Goal: Information Seeking & Learning: Learn about a topic

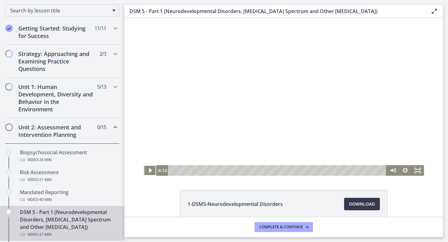
click at [162, 195] on div "1-DSM5-Neurodevelopmental Disorders Download Opens in a new window 2-DSM5-Schiz…" at bounding box center [283, 235] width 319 height 91
click at [150, 173] on icon "Play Video" at bounding box center [150, 170] width 15 height 13
click at [151, 171] on icon "Pause" at bounding box center [149, 171] width 3 height 4
click at [149, 169] on icon "Play Video" at bounding box center [150, 170] width 3 height 4
click at [149, 170] on icon "Pause" at bounding box center [150, 170] width 4 height 5
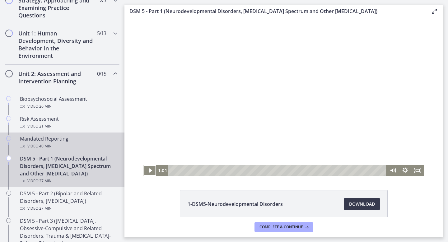
scroll to position [156, 0]
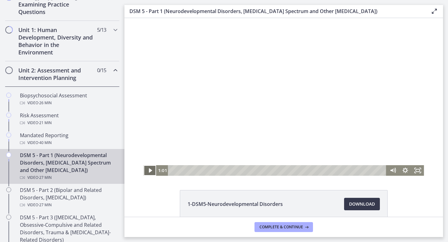
click at [152, 172] on icon "Play Video" at bounding box center [150, 170] width 12 height 11
click at [148, 172] on icon "Pause" at bounding box center [150, 170] width 4 height 5
click at [153, 171] on icon "Play Video" at bounding box center [150, 170] width 12 height 11
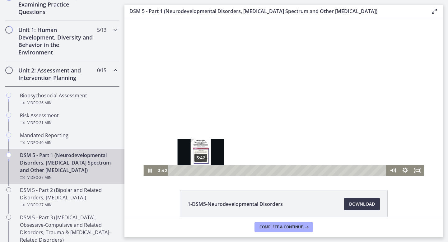
click at [201, 171] on div "3:42" at bounding box center [278, 170] width 211 height 11
click at [205, 171] on div "4:16" at bounding box center [278, 170] width 211 height 11
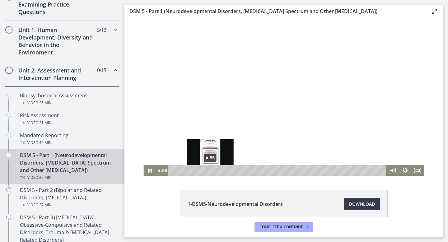
click at [210, 171] on div "4:55" at bounding box center [278, 170] width 211 height 11
click at [209, 171] on div "4:43" at bounding box center [278, 170] width 211 height 11
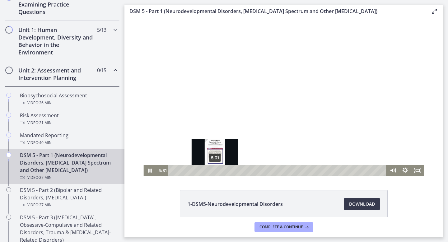
click at [215, 171] on div "5:31" at bounding box center [278, 170] width 211 height 11
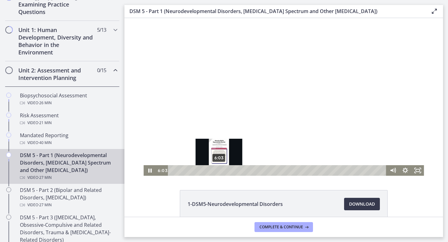
click at [219, 172] on div "6:03" at bounding box center [278, 170] width 211 height 11
click at [222, 172] on div "6:25" at bounding box center [278, 170] width 211 height 11
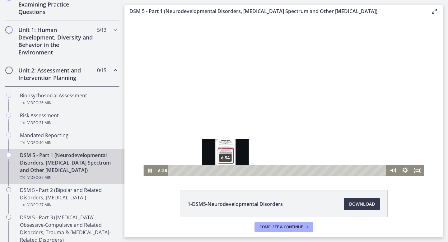
click at [226, 172] on div "6:54" at bounding box center [278, 170] width 211 height 11
click at [228, 172] on div "7:16" at bounding box center [278, 170] width 211 height 11
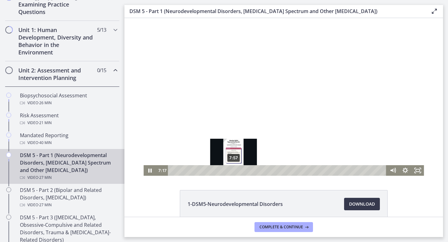
click at [234, 171] on div "7:57" at bounding box center [278, 170] width 211 height 11
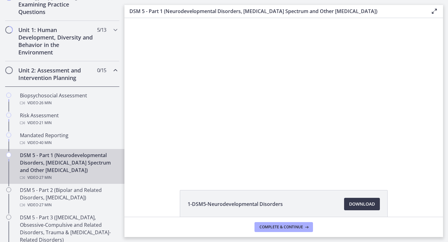
click at [142, 172] on div "Click for sound @keyframes VOLUME_SMALL_WAVE_FLASH { 0% { opacity: 0; } 33% { o…" at bounding box center [283, 97] width 319 height 158
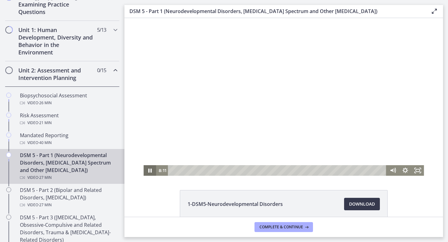
click at [151, 173] on icon "Pause" at bounding box center [149, 170] width 12 height 11
click at [149, 170] on icon "Play Video" at bounding box center [150, 170] width 3 height 4
click at [149, 169] on icon "Pause" at bounding box center [150, 170] width 4 height 5
click at [149, 167] on icon "Play Video" at bounding box center [150, 170] width 12 height 11
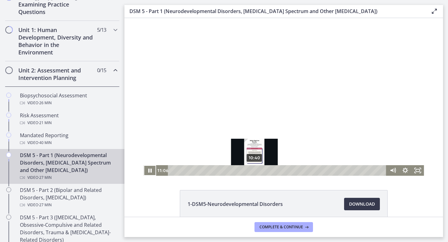
click at [255, 171] on div "10:40" at bounding box center [278, 170] width 211 height 11
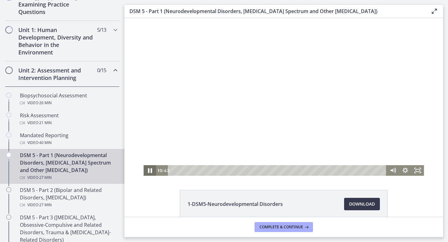
click at [150, 169] on icon "Pause" at bounding box center [149, 170] width 15 height 13
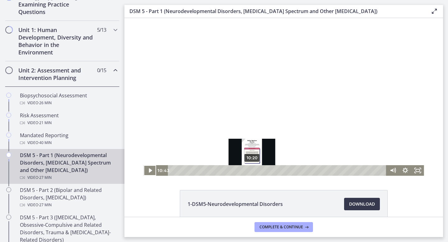
click at [252, 171] on div "10:20" at bounding box center [278, 170] width 211 height 11
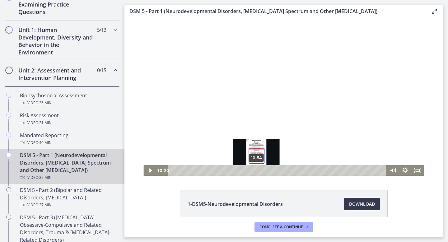
click at [256, 170] on div "10:54" at bounding box center [278, 170] width 211 height 11
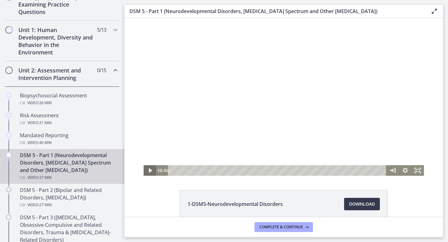
click at [146, 171] on icon "Play Video" at bounding box center [150, 170] width 12 height 11
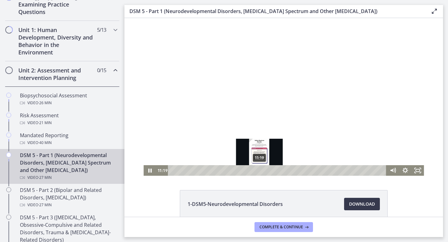
click at [260, 171] on div "11:19" at bounding box center [278, 170] width 211 height 11
click at [263, 170] on div "11:48" at bounding box center [278, 170] width 211 height 11
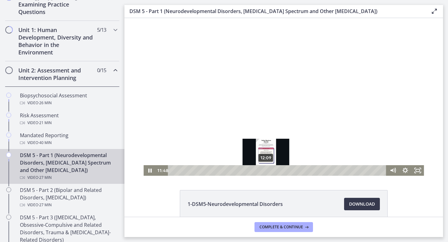
click at [266, 170] on div "12:09" at bounding box center [278, 170] width 211 height 11
click at [270, 170] on div "12:34" at bounding box center [278, 170] width 211 height 11
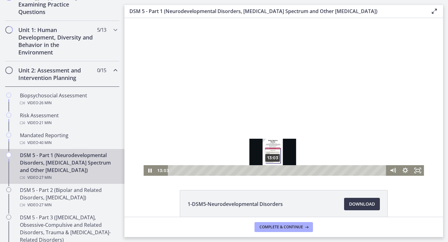
click at [273, 170] on div "13:03" at bounding box center [278, 170] width 211 height 11
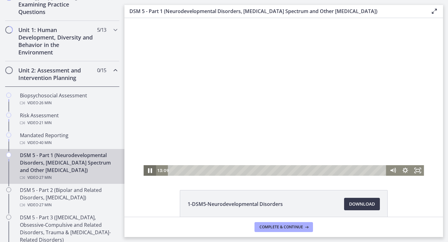
click at [150, 171] on icon "Pause" at bounding box center [149, 170] width 15 height 13
click at [148, 171] on icon "Play Video" at bounding box center [150, 170] width 15 height 13
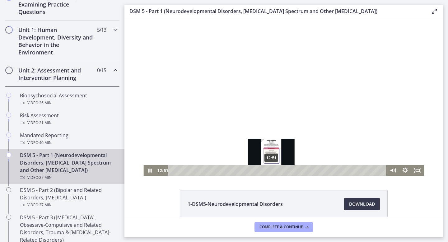
click at [271, 171] on div "12:51" at bounding box center [278, 170] width 211 height 11
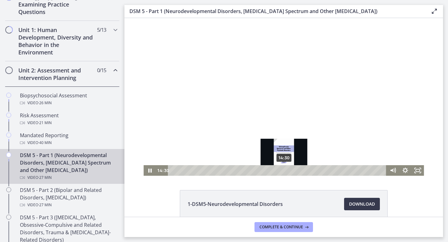
click at [284, 171] on div "14:30" at bounding box center [278, 170] width 211 height 11
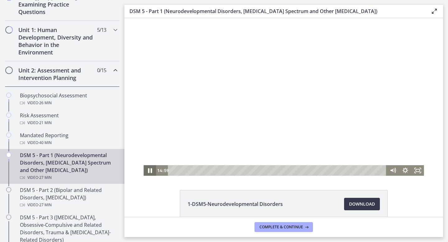
click at [149, 170] on icon "Pause" at bounding box center [149, 170] width 15 height 13
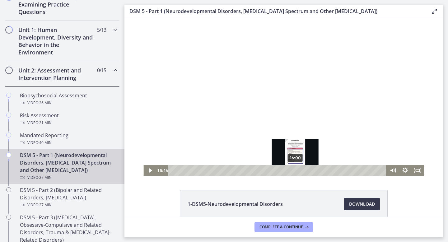
click at [296, 171] on div "16:00" at bounding box center [278, 170] width 211 height 11
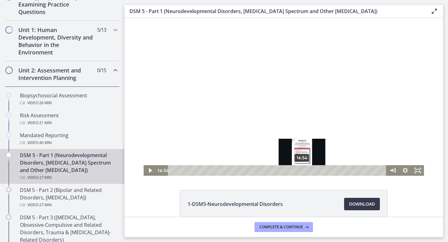
click at [302, 170] on div "16:54" at bounding box center [278, 170] width 211 height 11
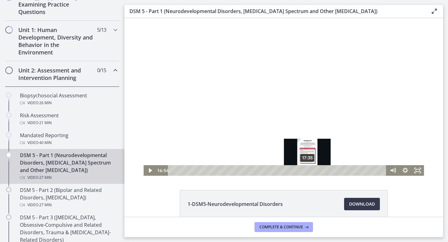
click at [310, 170] on div "17:35" at bounding box center [278, 170] width 211 height 11
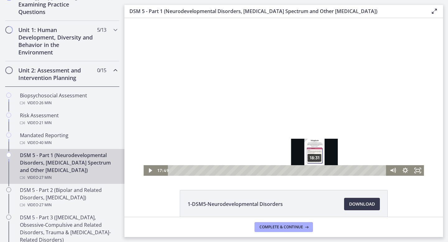
click at [315, 171] on div "18:31" at bounding box center [278, 170] width 211 height 11
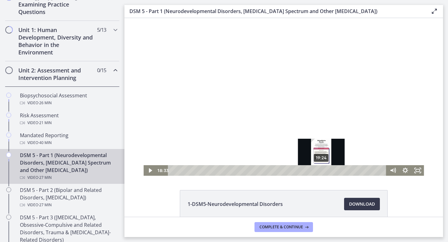
click at [322, 171] on div "19:24" at bounding box center [278, 170] width 211 height 11
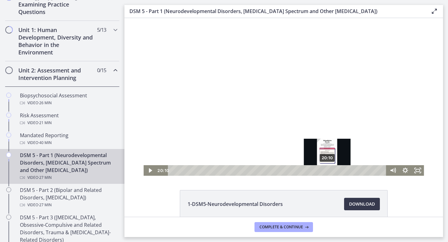
click at [328, 171] on div "20:10" at bounding box center [278, 170] width 211 height 11
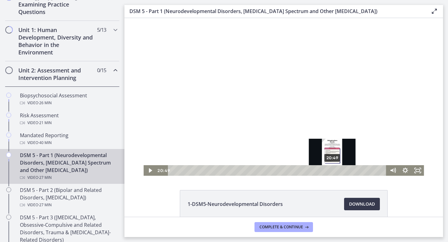
click at [333, 171] on div "20:49" at bounding box center [278, 170] width 211 height 11
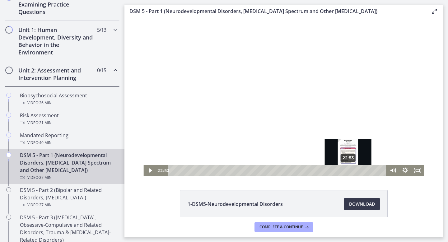
click at [349, 172] on div "22:53" at bounding box center [278, 170] width 211 height 11
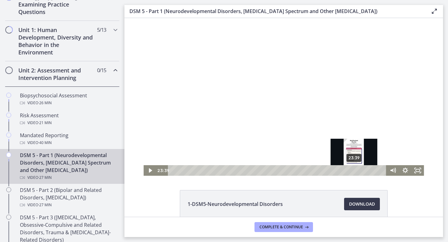
click at [354, 172] on div "23:39" at bounding box center [278, 170] width 211 height 11
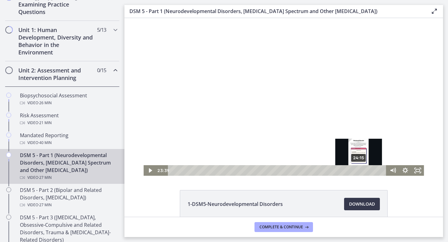
click at [359, 170] on div "24:15" at bounding box center [278, 170] width 211 height 11
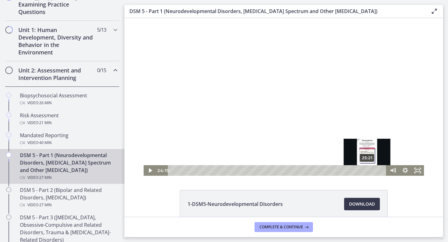
click at [368, 170] on div "25:21" at bounding box center [278, 170] width 211 height 11
click at [371, 170] on div "25:43" at bounding box center [278, 170] width 211 height 11
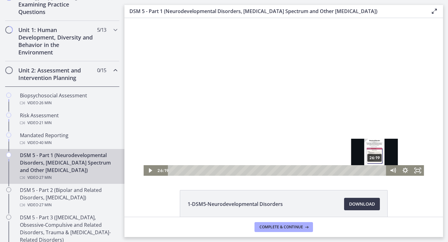
click at [375, 170] on div "26:19" at bounding box center [278, 170] width 211 height 11
click at [377, 170] on div "26:36" at bounding box center [278, 170] width 211 height 11
click at [379, 170] on div "26:51" at bounding box center [278, 170] width 211 height 11
click at [383, 170] on div "27:05" at bounding box center [278, 170] width 211 height 11
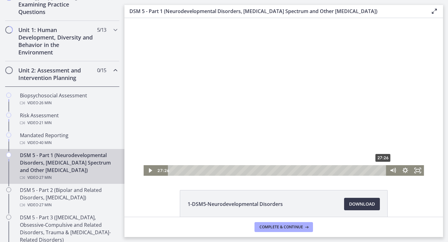
click at [394, 170] on div "27:26 27:26" at bounding box center [283, 170] width 280 height 11
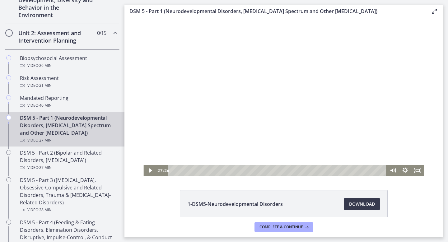
scroll to position [193, 0]
click at [150, 171] on icon "Play Video" at bounding box center [150, 170] width 4 height 5
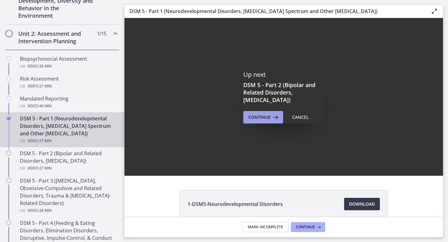
click at [264, 116] on span "Continue" at bounding box center [259, 117] width 22 height 7
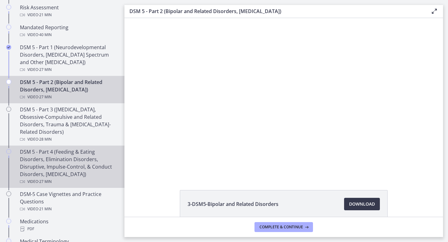
scroll to position [264, 0]
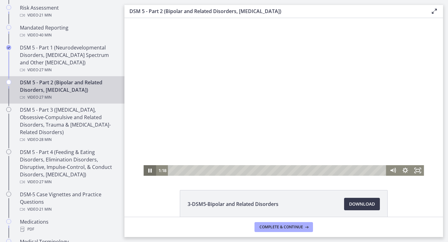
click at [152, 169] on icon "Pause" at bounding box center [149, 170] width 12 height 11
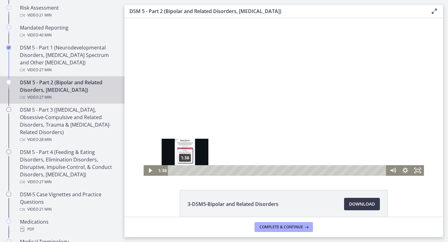
click at [185, 171] on div "1:38" at bounding box center [278, 170] width 211 height 11
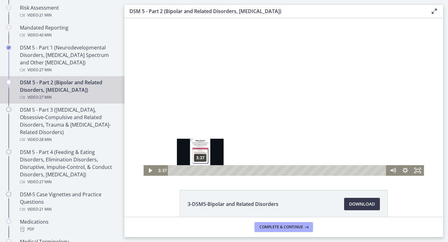
click at [200, 172] on div "3:37" at bounding box center [278, 170] width 211 height 11
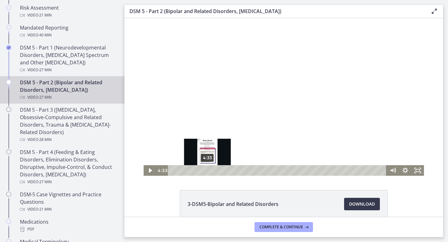
click at [208, 172] on div "4:33" at bounding box center [278, 170] width 211 height 11
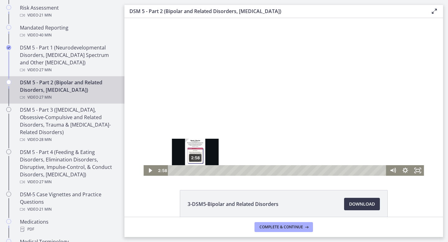
click at [195, 170] on div "2:58" at bounding box center [278, 170] width 211 height 11
click at [193, 171] on div "2:36" at bounding box center [278, 170] width 211 height 11
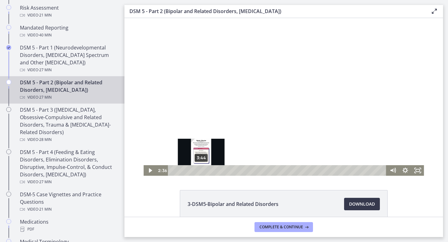
click at [201, 171] on div "3:44" at bounding box center [278, 170] width 211 height 11
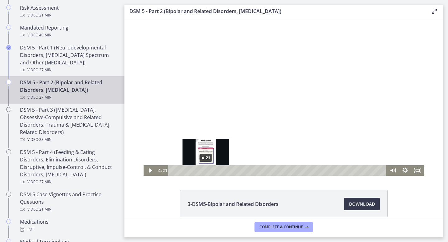
click at [206, 171] on div "4:21" at bounding box center [278, 170] width 211 height 11
click at [200, 172] on div "3:40" at bounding box center [278, 170] width 211 height 11
click at [205, 171] on div "4:11" at bounding box center [278, 170] width 211 height 11
click at [203, 171] on div "3:57" at bounding box center [278, 170] width 211 height 11
click at [205, 171] on div "4:11" at bounding box center [278, 170] width 211 height 11
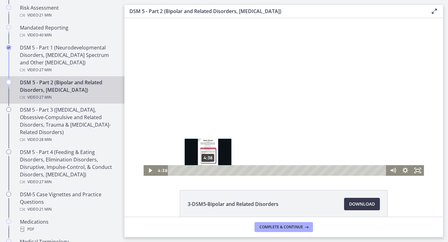
click at [208, 171] on div "4:38" at bounding box center [278, 170] width 211 height 11
click at [212, 171] on div "5:07" at bounding box center [278, 170] width 211 height 11
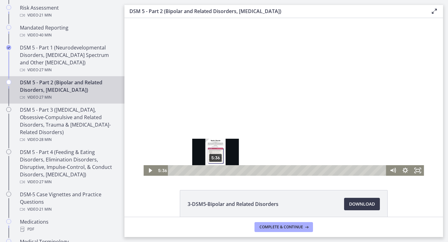
click at [216, 170] on div "5:36" at bounding box center [278, 170] width 211 height 11
click at [219, 170] on div "6:03" at bounding box center [278, 170] width 211 height 11
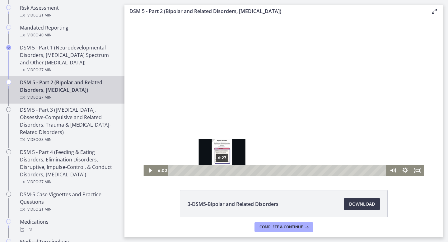
click at [222, 171] on div "6:27" at bounding box center [278, 170] width 211 height 11
click at [225, 171] on div "6:44" at bounding box center [278, 170] width 211 height 11
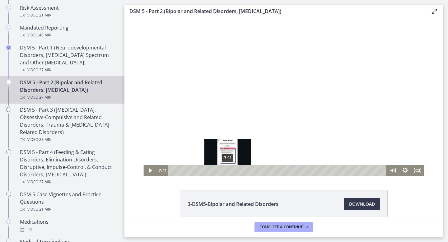
click at [228, 171] on div "7:11" at bounding box center [278, 170] width 211 height 11
click at [231, 172] on div "7:33" at bounding box center [278, 170] width 211 height 11
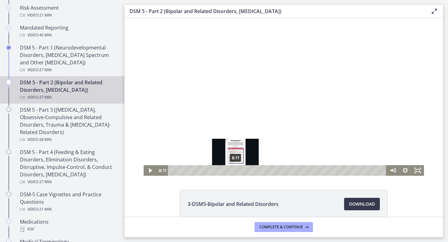
click at [236, 172] on div "8:11" at bounding box center [278, 170] width 211 height 11
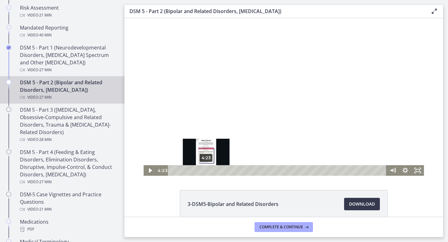
click at [206, 170] on div "4:23" at bounding box center [278, 170] width 211 height 11
click at [203, 170] on div "3:59" at bounding box center [278, 170] width 211 height 11
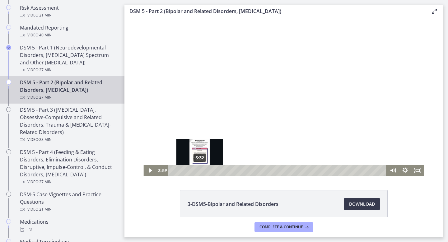
click at [199, 170] on div "3:32" at bounding box center [278, 170] width 211 height 11
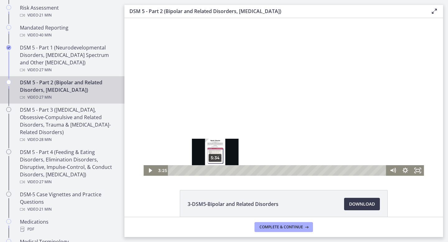
click at [215, 170] on div "5:34" at bounding box center [278, 170] width 211 height 11
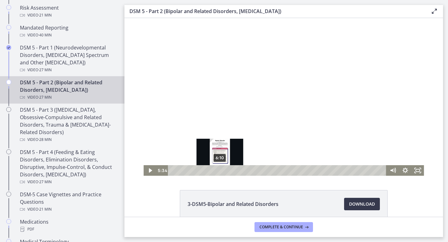
click at [221, 170] on div "6:10" at bounding box center [278, 170] width 211 height 11
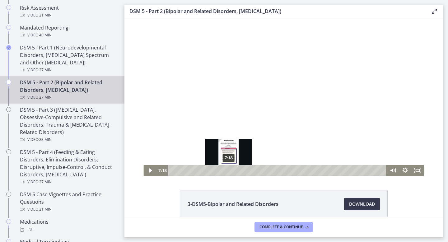
click at [229, 170] on div "7:18" at bounding box center [278, 170] width 211 height 11
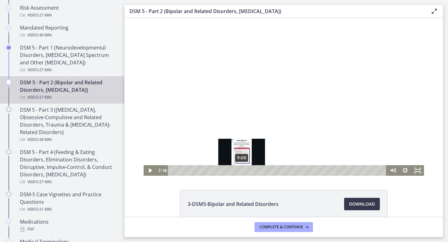
click at [242, 169] on div "9:00" at bounding box center [278, 170] width 211 height 11
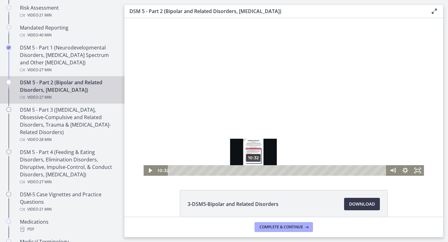
click at [254, 170] on div "10:32" at bounding box center [278, 170] width 211 height 11
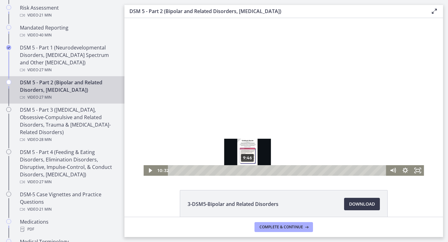
click at [248, 170] on div "9:46" at bounding box center [278, 170] width 211 height 11
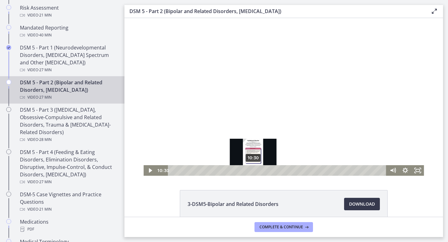
click at [253, 170] on div "10:30" at bounding box center [278, 170] width 211 height 11
click at [259, 170] on div "11:13" at bounding box center [278, 170] width 211 height 11
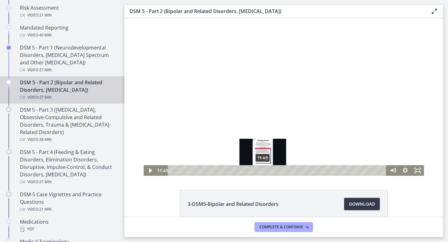
click at [263, 170] on div "11:45" at bounding box center [278, 170] width 211 height 11
click at [266, 170] on div "12:09" at bounding box center [278, 170] width 211 height 11
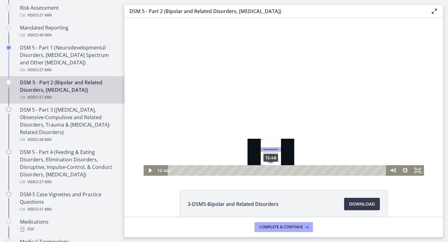
click at [271, 171] on div "12:48" at bounding box center [278, 170] width 211 height 11
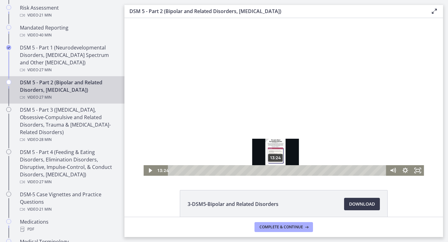
click at [276, 169] on div "13:24" at bounding box center [278, 170] width 211 height 11
click at [273, 170] on div "13:00" at bounding box center [278, 170] width 211 height 11
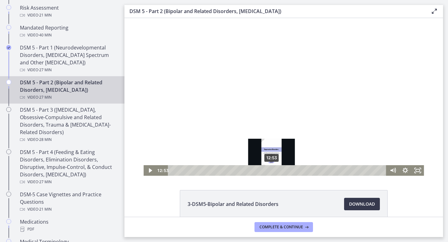
click at [272, 170] on div "Playbar" at bounding box center [271, 170] width 3 height 3
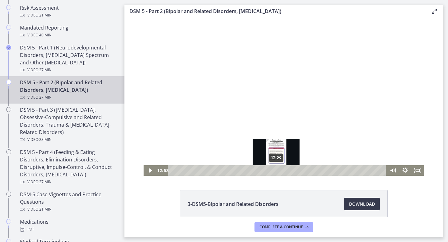
click at [276, 171] on div "13:29" at bounding box center [278, 170] width 211 height 11
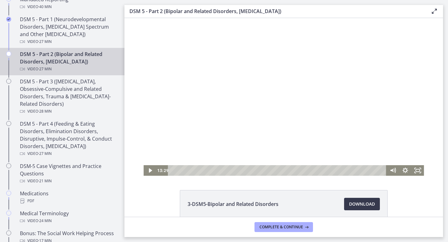
scroll to position [298, 0]
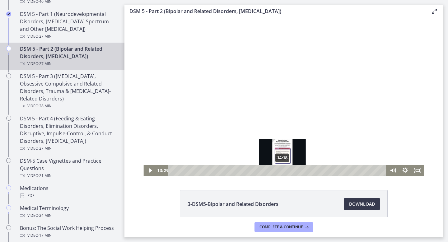
click at [283, 169] on div "14:18" at bounding box center [278, 170] width 211 height 11
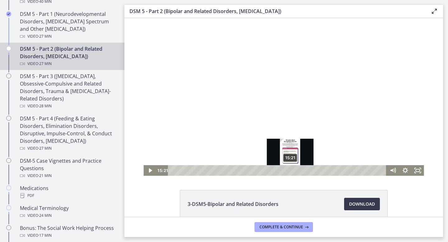
click at [291, 171] on div "15:21" at bounding box center [278, 170] width 211 height 11
click at [296, 171] on div "16:05" at bounding box center [278, 170] width 211 height 11
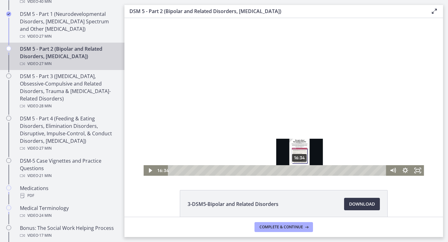
click at [300, 171] on div "16:34" at bounding box center [278, 170] width 211 height 11
click at [304, 171] on div "17:08" at bounding box center [278, 170] width 211 height 11
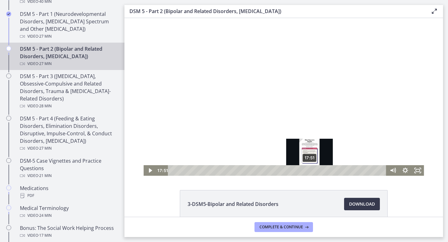
click at [310, 171] on div "17:51" at bounding box center [278, 170] width 211 height 11
click at [314, 171] on div "18:16" at bounding box center [278, 170] width 211 height 11
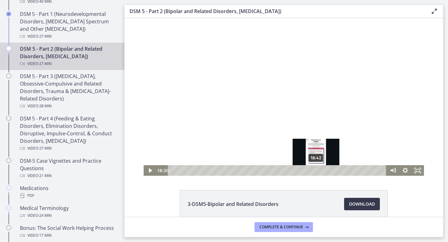
click at [318, 171] on div "18:42" at bounding box center [278, 170] width 211 height 11
click at [321, 171] on div "19:14" at bounding box center [278, 170] width 211 height 11
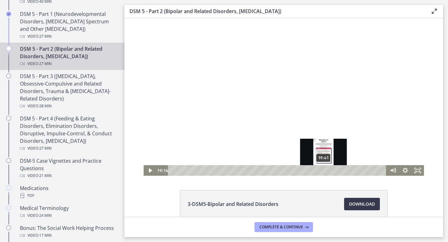
click at [324, 171] on div "19:41" at bounding box center [278, 170] width 211 height 11
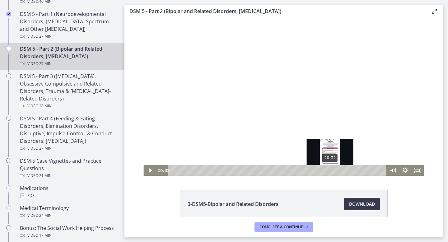
click at [331, 171] on div "20:32" at bounding box center [278, 170] width 211 height 11
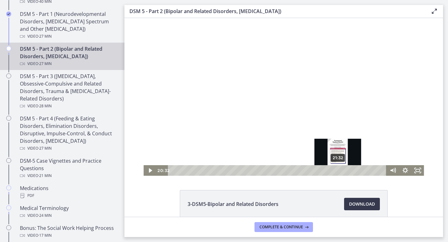
click at [338, 171] on div "21:32" at bounding box center [278, 170] width 211 height 11
click at [343, 171] on div "22:11" at bounding box center [278, 170] width 211 height 11
click at [336, 171] on div "21:18" at bounding box center [278, 170] width 211 height 11
click at [333, 171] on div "20:51" at bounding box center [278, 170] width 211 height 11
click at [340, 170] on div "21:42" at bounding box center [278, 170] width 211 height 11
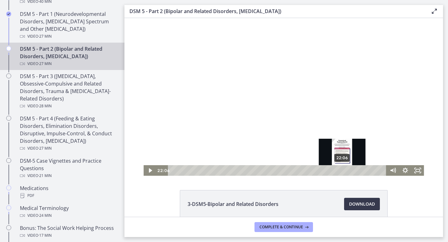
click at [343, 170] on div "22:06" at bounding box center [278, 170] width 211 height 11
click at [346, 171] on div "22:30" at bounding box center [278, 170] width 211 height 11
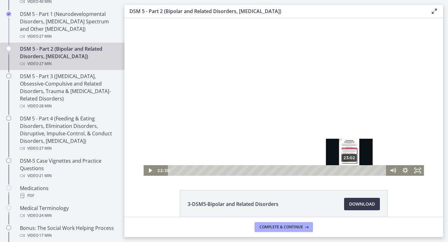
click at [350, 171] on div "23:02" at bounding box center [278, 170] width 211 height 11
click at [354, 171] on div "23:29" at bounding box center [278, 170] width 211 height 11
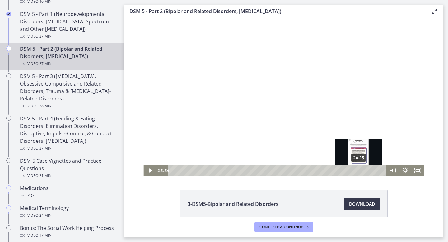
click at [359, 171] on div "24:15" at bounding box center [278, 170] width 211 height 11
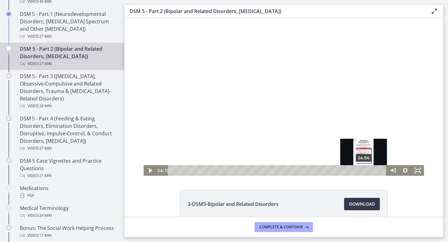
click at [365, 171] on div "24:54" at bounding box center [278, 170] width 211 height 11
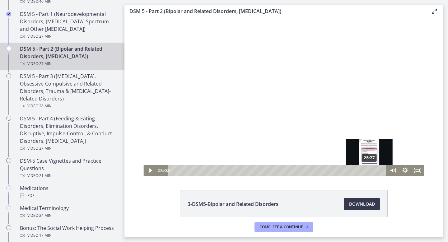
click at [370, 171] on div "25:37" at bounding box center [278, 170] width 211 height 11
click at [376, 171] on div "25:52" at bounding box center [278, 170] width 211 height 11
click at [368, 171] on div "25:25" at bounding box center [278, 170] width 211 height 11
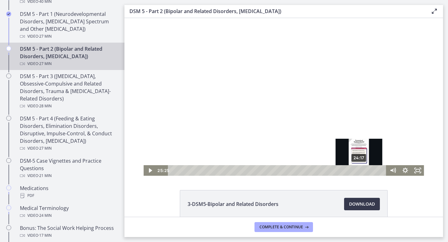
click at [359, 171] on div "24:17" at bounding box center [278, 170] width 211 height 11
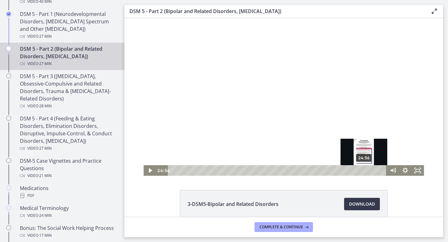
click at [364, 170] on div "24:56" at bounding box center [278, 170] width 211 height 11
click at [368, 170] on div "25:08" at bounding box center [278, 170] width 211 height 11
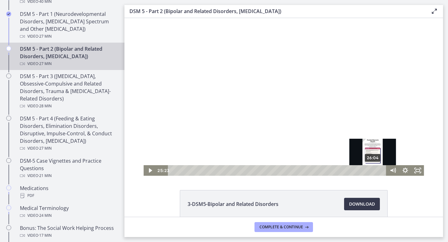
click at [374, 171] on div "26:04" at bounding box center [278, 170] width 211 height 11
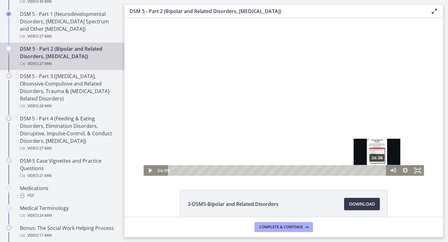
click at [377, 171] on div "26:38" at bounding box center [278, 170] width 211 height 11
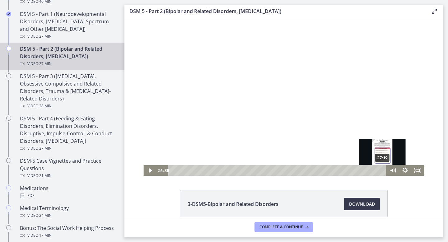
click at [383, 171] on div "27:19" at bounding box center [278, 170] width 211 height 11
click at [384, 171] on div "27:26" at bounding box center [278, 170] width 211 height 11
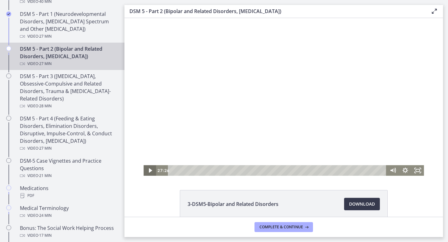
click at [149, 171] on icon "Play Video" at bounding box center [150, 170] width 3 height 4
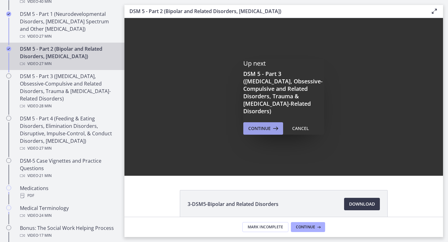
scroll to position [0, 0]
click at [254, 122] on button "Continue" at bounding box center [263, 128] width 40 height 12
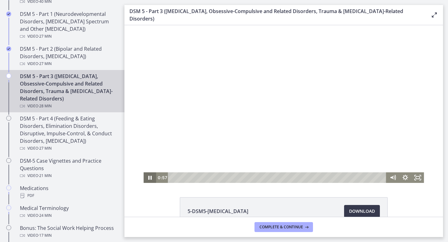
click at [150, 178] on icon "Pause" at bounding box center [149, 177] width 12 height 11
click at [185, 176] on div "Playbar" at bounding box center [278, 177] width 211 height 11
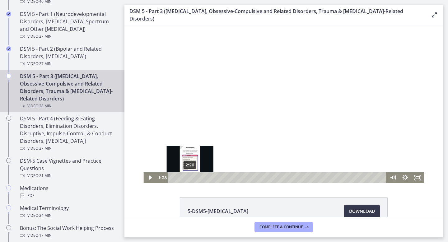
click at [191, 176] on div "2:20" at bounding box center [278, 177] width 211 height 11
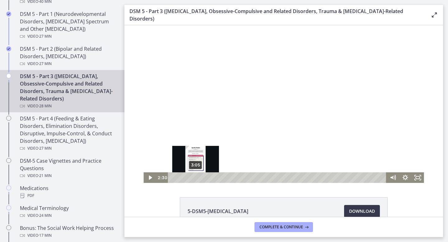
click at [197, 176] on div "3:05" at bounding box center [278, 177] width 211 height 11
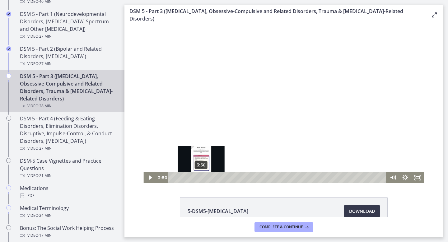
click at [201, 177] on div "3:50" at bounding box center [278, 177] width 211 height 11
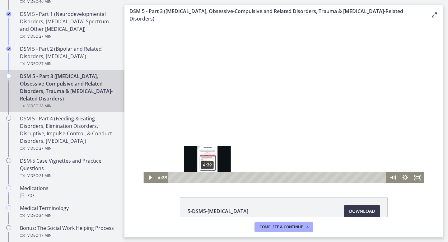
click at [208, 179] on div "4:39" at bounding box center [278, 177] width 211 height 11
click at [211, 178] on div "4:44" at bounding box center [278, 177] width 211 height 11
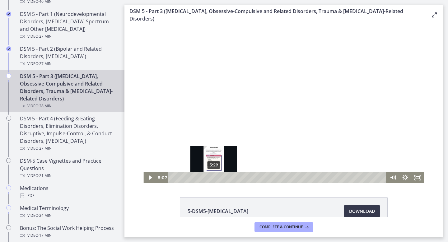
click at [216, 178] on div "5:29" at bounding box center [278, 177] width 211 height 11
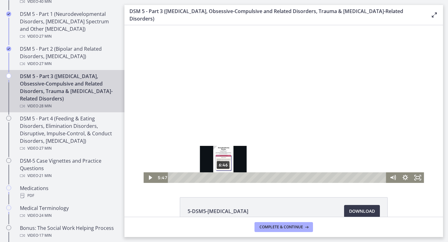
click at [224, 178] on div "6:46" at bounding box center [278, 177] width 211 height 11
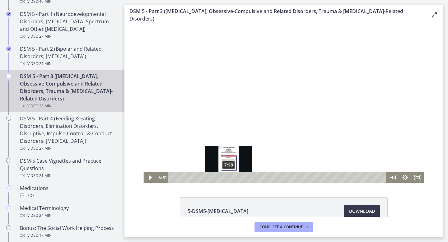
click at [230, 178] on div "7:28" at bounding box center [278, 177] width 211 height 11
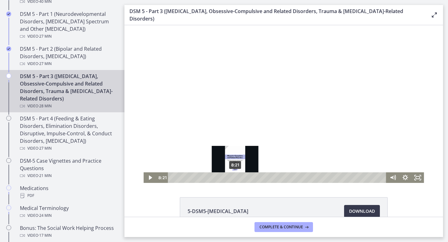
click at [235, 178] on div "8:21" at bounding box center [278, 177] width 211 height 11
click at [240, 178] on div "9:00" at bounding box center [278, 177] width 211 height 11
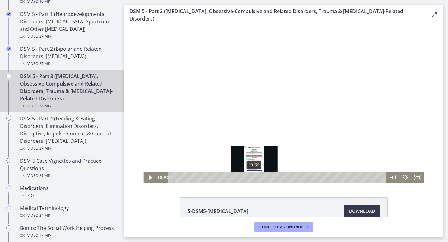
click at [254, 178] on div "10:52" at bounding box center [278, 177] width 211 height 11
click at [260, 178] on div "11:39" at bounding box center [278, 177] width 211 height 11
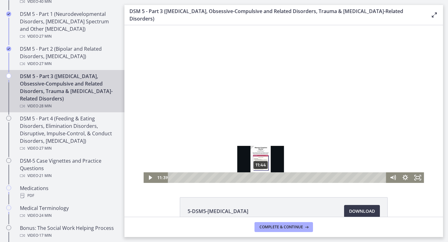
click at [267, 177] on div "11:44" at bounding box center [278, 177] width 211 height 11
click at [263, 176] on div "11:59" at bounding box center [278, 177] width 211 height 11
click at [260, 176] on div "11:37" at bounding box center [278, 177] width 211 height 11
click at [264, 176] on div "12:12" at bounding box center [278, 177] width 211 height 11
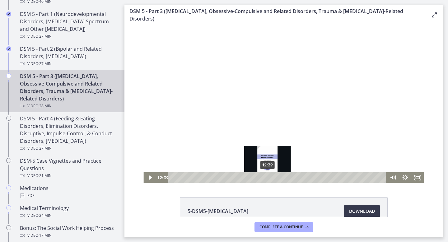
click at [268, 176] on div "12:39" at bounding box center [278, 177] width 211 height 11
click at [270, 176] on div "13:01" at bounding box center [278, 177] width 211 height 11
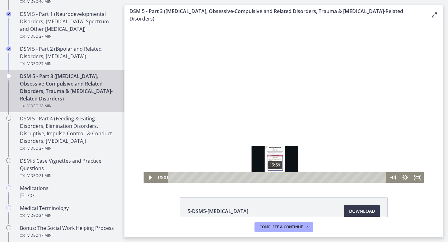
click at [275, 176] on div "13:39" at bounding box center [278, 177] width 211 height 11
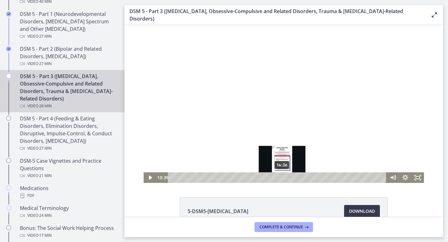
click at [282, 177] on div "14:36" at bounding box center [278, 177] width 211 height 11
click at [287, 178] on div "14:58" at bounding box center [278, 177] width 211 height 11
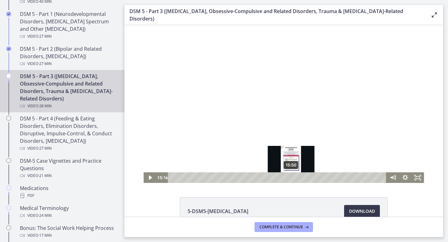
click at [293, 178] on div "15:50" at bounding box center [278, 177] width 211 height 11
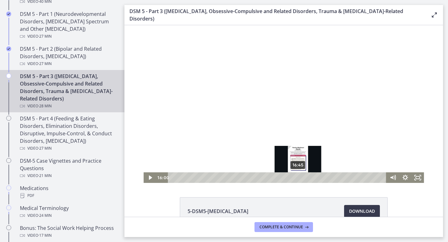
click at [298, 178] on div "16:45" at bounding box center [278, 177] width 211 height 11
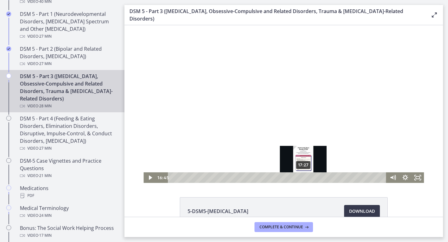
click at [304, 179] on div "17:27" at bounding box center [278, 177] width 211 height 11
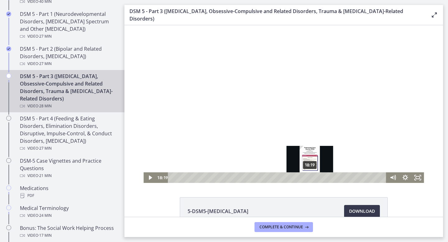
click at [310, 179] on div "18:19" at bounding box center [278, 177] width 211 height 11
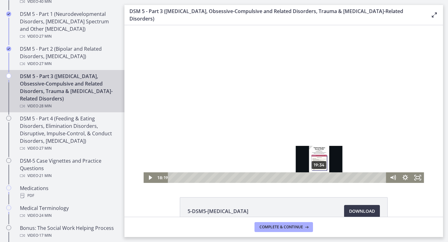
click at [320, 179] on div "19:34" at bounding box center [278, 177] width 211 height 11
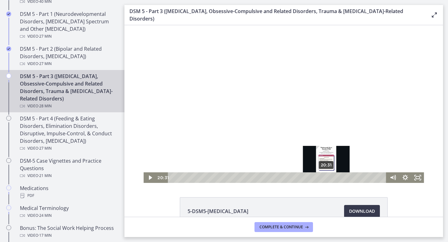
click at [327, 178] on div "20:31" at bounding box center [278, 177] width 211 height 11
click at [332, 178] on div "21:13" at bounding box center [278, 177] width 211 height 11
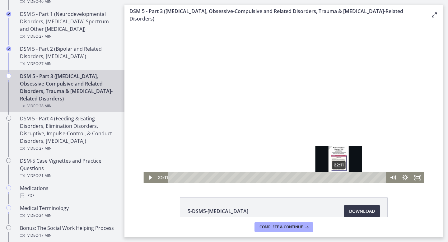
click at [339, 179] on div "22:11" at bounding box center [278, 177] width 211 height 11
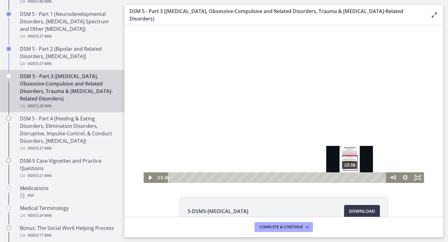
click at [350, 177] on div "23:38" at bounding box center [278, 177] width 211 height 11
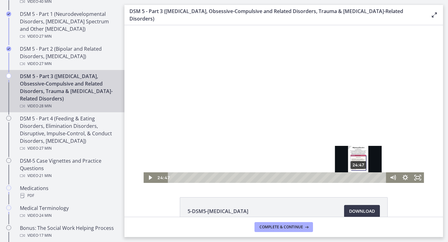
click at [359, 177] on div "24:47" at bounding box center [278, 177] width 211 height 11
click at [363, 177] on div "25:19" at bounding box center [278, 177] width 211 height 11
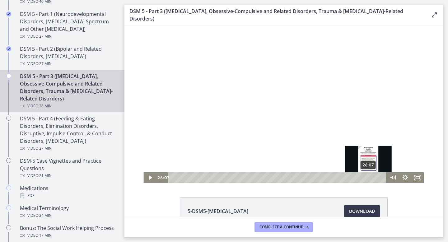
click at [369, 177] on div "26:07" at bounding box center [278, 177] width 211 height 11
click at [373, 178] on div "26:34" at bounding box center [278, 177] width 211 height 11
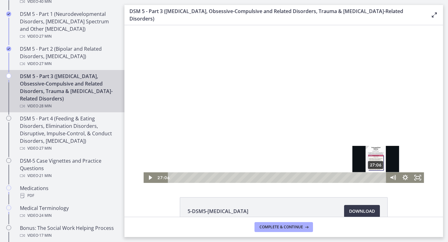
click at [376, 178] on div "27:06" at bounding box center [278, 177] width 211 height 11
click at [379, 178] on div "27:29" at bounding box center [278, 177] width 211 height 11
click at [380, 178] on div "27:39" at bounding box center [278, 177] width 211 height 11
click at [382, 178] on div "27:51" at bounding box center [278, 177] width 211 height 11
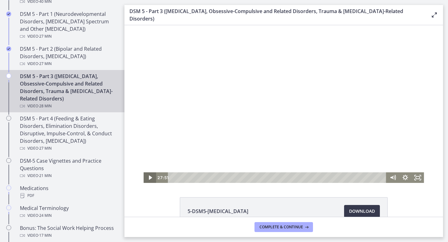
click at [147, 179] on icon "Play Video" at bounding box center [150, 177] width 12 height 11
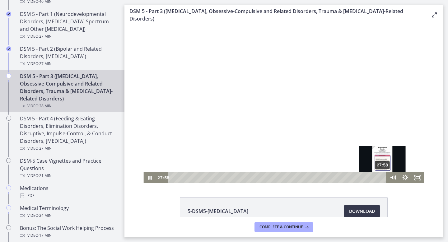
click at [384, 178] on div "27:58" at bounding box center [278, 177] width 211 height 11
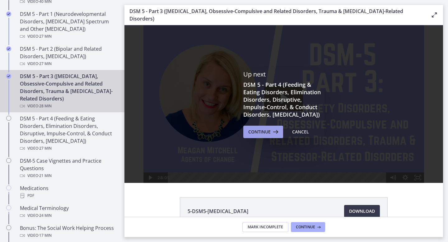
click at [275, 130] on icon at bounding box center [275, 131] width 9 height 7
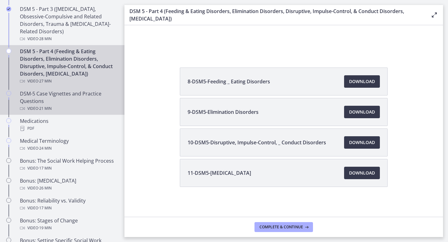
scroll to position [306, 0]
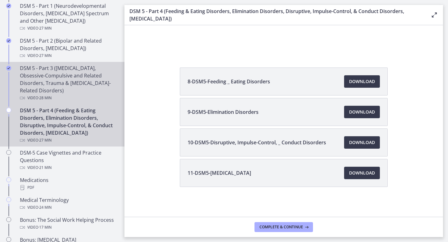
click at [70, 84] on div "DSM 5 - Part 3 (Anxiety Disorders, Obsessive-Compulsive and Related Disorders, …" at bounding box center [68, 82] width 97 height 37
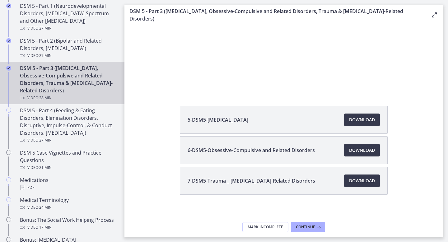
scroll to position [92, 0]
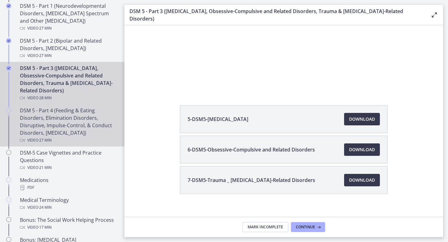
click at [45, 120] on div "DSM 5 - Part 4 (Feeding & Eating Disorders, Elimination Disorders, Disruptive, …" at bounding box center [68, 125] width 97 height 37
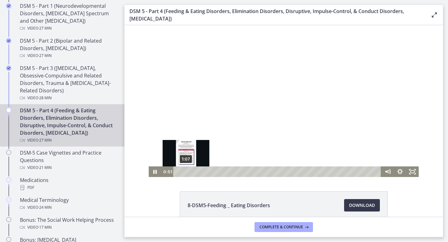
click at [187, 172] on div "1:07" at bounding box center [278, 171] width 200 height 11
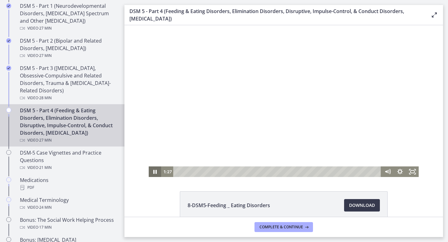
click at [152, 174] on icon "Pause" at bounding box center [155, 171] width 12 height 11
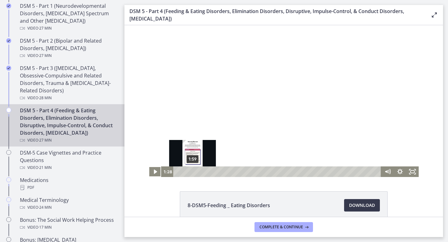
click at [193, 171] on div "1:59" at bounding box center [278, 171] width 200 height 11
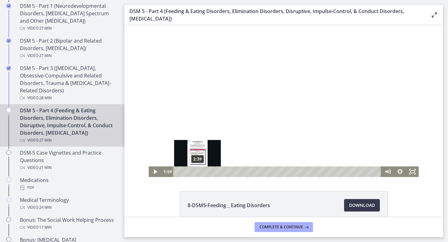
click at [200, 171] on div "2:39" at bounding box center [278, 171] width 200 height 11
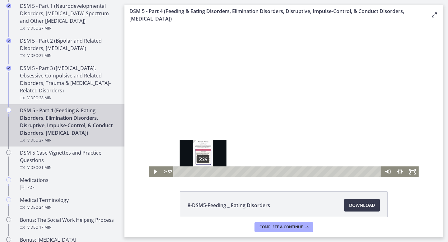
click at [204, 171] on div "3:24" at bounding box center [278, 171] width 200 height 11
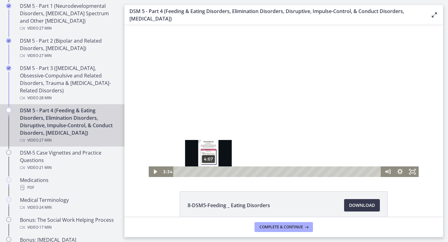
click at [210, 171] on div "4:07" at bounding box center [278, 171] width 200 height 11
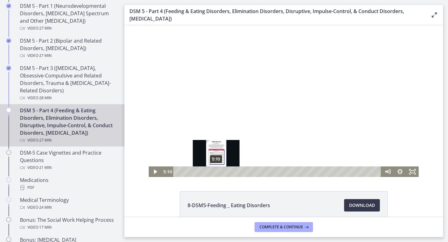
click at [216, 172] on div "5:10" at bounding box center [278, 171] width 200 height 11
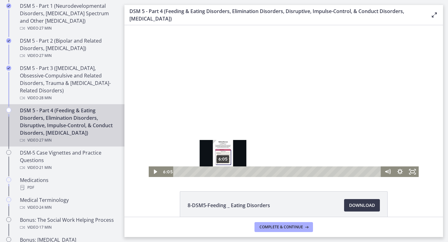
click at [223, 171] on div "6:05" at bounding box center [278, 171] width 200 height 11
click at [227, 171] on div "6:15" at bounding box center [278, 171] width 200 height 11
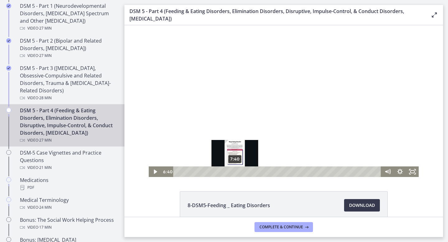
click at [235, 173] on div "7:40" at bounding box center [278, 171] width 200 height 11
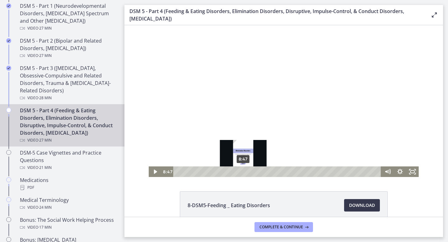
click at [243, 172] on div "8:47" at bounding box center [278, 171] width 200 height 11
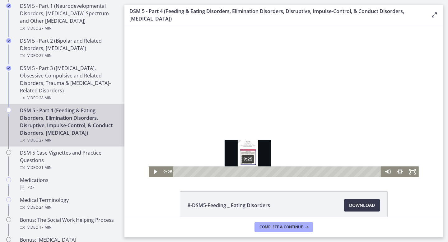
click at [248, 173] on div "9:25" at bounding box center [278, 171] width 200 height 11
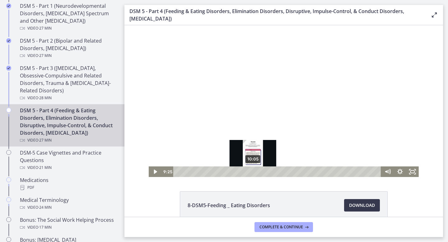
click at [254, 172] on div "10:05" at bounding box center [278, 171] width 200 height 11
click at [259, 172] on div "10:37" at bounding box center [278, 171] width 200 height 11
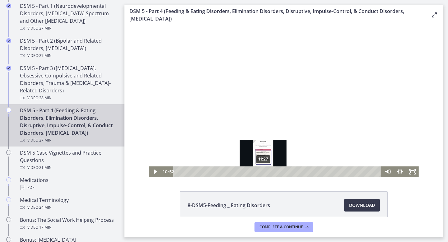
click at [264, 172] on div "11:27" at bounding box center [278, 171] width 200 height 11
click at [268, 172] on div "12:02" at bounding box center [278, 171] width 200 height 11
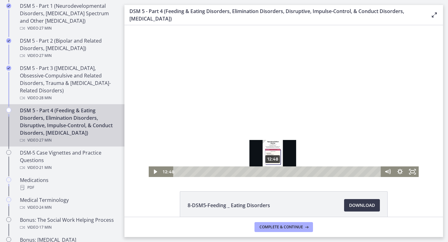
click at [273, 172] on div "12:48" at bounding box center [278, 171] width 200 height 11
click at [270, 172] on div "12:15" at bounding box center [278, 171] width 200 height 11
click at [274, 171] on div "12:50" at bounding box center [278, 171] width 200 height 11
click at [279, 172] on div "13:33" at bounding box center [278, 171] width 200 height 11
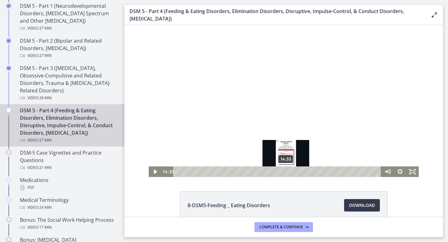
click at [286, 172] on div "14:33" at bounding box center [278, 171] width 200 height 11
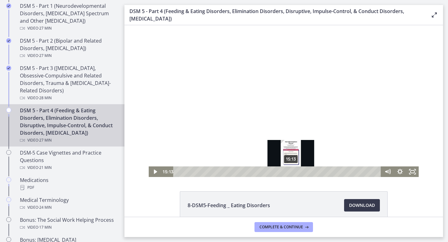
click at [291, 172] on div "15:13" at bounding box center [278, 171] width 200 height 11
click at [295, 171] on div "15:45" at bounding box center [278, 171] width 200 height 11
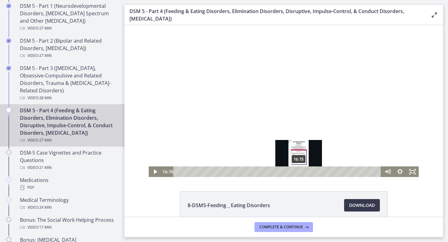
click at [299, 171] on div "16:15" at bounding box center [278, 171] width 200 height 11
click at [305, 172] on div "16:25" at bounding box center [278, 171] width 200 height 11
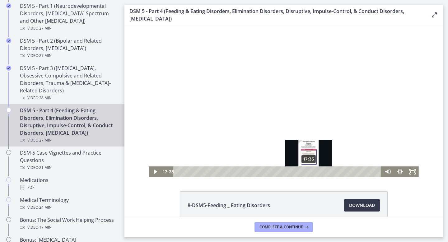
click at [309, 172] on div "17:35" at bounding box center [278, 171] width 200 height 11
click at [314, 172] on div "17:55" at bounding box center [278, 171] width 200 height 11
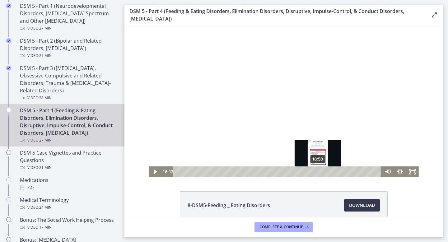
click at [318, 173] on div "18:50" at bounding box center [278, 171] width 200 height 11
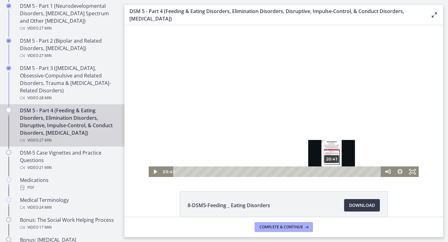
click at [332, 173] on div "20:41" at bounding box center [278, 171] width 200 height 11
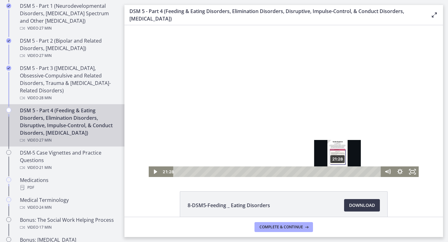
click at [338, 172] on div "21:28" at bounding box center [278, 171] width 200 height 11
click at [342, 172] on div "22:01" at bounding box center [278, 171] width 200 height 11
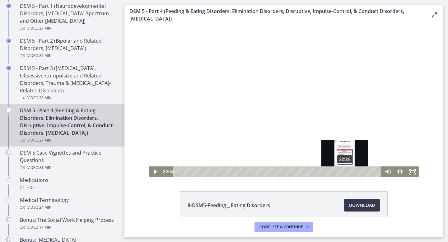
click at [345, 172] on div "22:26" at bounding box center [278, 171] width 200 height 11
click at [348, 172] on div "22:48" at bounding box center [278, 171] width 200 height 11
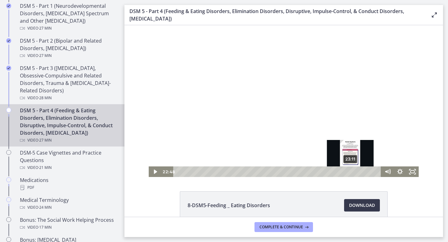
click at [352, 172] on div "23:11" at bounding box center [278, 171] width 200 height 11
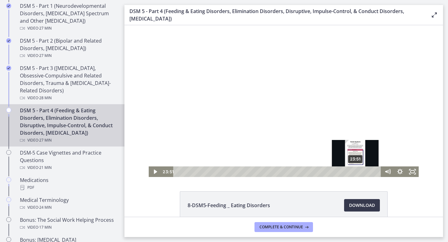
click at [356, 172] on div "23:51" at bounding box center [278, 171] width 200 height 11
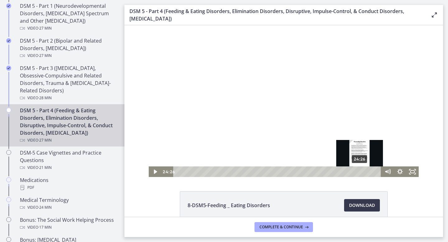
click at [360, 172] on div "24:26" at bounding box center [278, 171] width 200 height 11
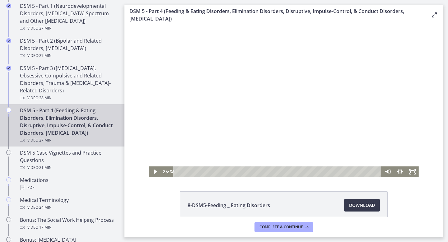
click at [154, 174] on icon "Play Video" at bounding box center [155, 171] width 12 height 11
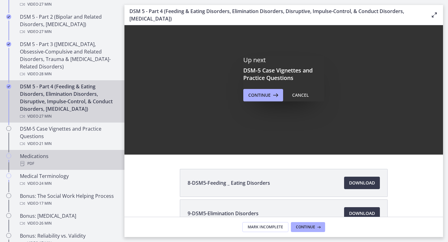
click at [39, 162] on div "PDF" at bounding box center [68, 163] width 97 height 7
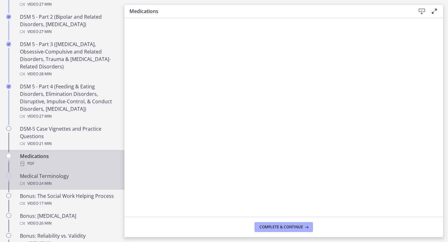
click at [83, 181] on div "Video · 24 min" at bounding box center [68, 183] width 97 height 7
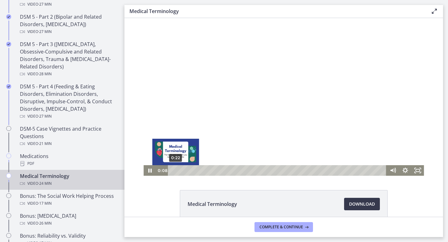
click at [176, 171] on div "0:22" at bounding box center [278, 170] width 211 height 11
click at [180, 171] on div "0:47" at bounding box center [278, 170] width 211 height 11
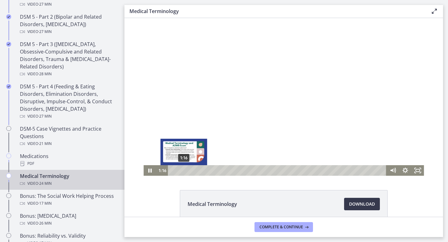
click at [184, 171] on div "1:16" at bounding box center [278, 170] width 211 height 11
click at [190, 170] on div "1:52" at bounding box center [278, 170] width 211 height 11
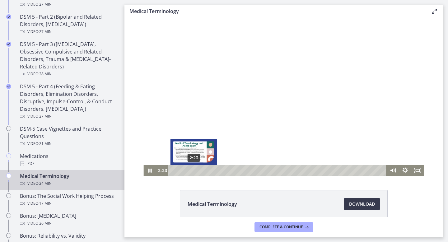
click at [194, 170] on div "2:23" at bounding box center [278, 170] width 211 height 11
click at [198, 170] on div "2:50" at bounding box center [278, 170] width 211 height 11
click at [202, 170] on div "3:19" at bounding box center [278, 170] width 211 height 11
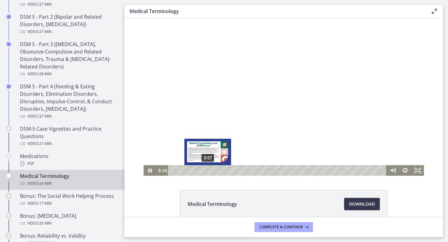
click at [208, 170] on div "3:57" at bounding box center [278, 170] width 211 height 11
click at [212, 170] on div "4:26" at bounding box center [278, 170] width 211 height 11
click at [216, 170] on div "4:47" at bounding box center [278, 170] width 211 height 11
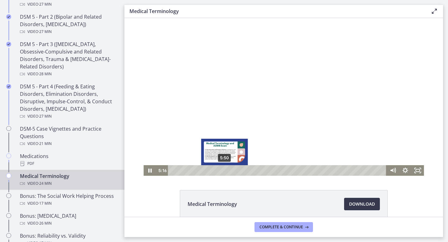
click at [225, 170] on div "5:50" at bounding box center [278, 170] width 211 height 11
click at [230, 170] on div "6:25" at bounding box center [278, 170] width 211 height 11
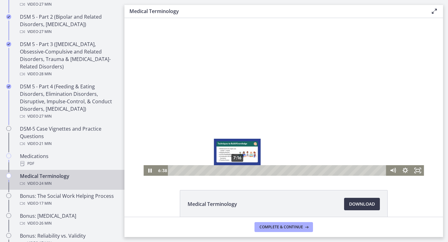
click at [237, 171] on div "7:16" at bounding box center [278, 170] width 211 height 11
click at [243, 171] on div "7:55" at bounding box center [278, 170] width 211 height 11
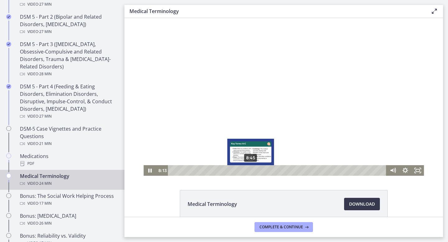
click at [251, 171] on div "8:45" at bounding box center [278, 170] width 211 height 11
click at [255, 171] on div "9:08" at bounding box center [278, 170] width 211 height 11
click at [259, 171] on div "9:38" at bounding box center [278, 170] width 211 height 11
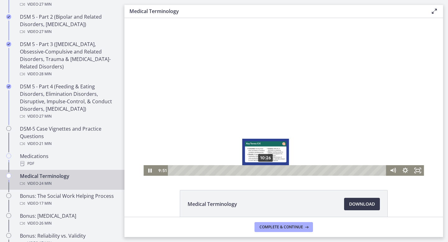
click at [266, 171] on div "10:26" at bounding box center [278, 170] width 211 height 11
click at [272, 171] on div "11:08" at bounding box center [278, 170] width 211 height 11
click at [278, 171] on div "11:45" at bounding box center [278, 170] width 211 height 11
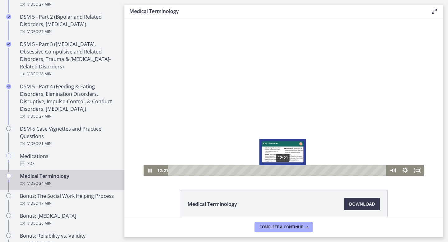
click at [283, 171] on div "12:21" at bounding box center [278, 170] width 211 height 11
click at [290, 172] on div "13:11" at bounding box center [278, 170] width 211 height 11
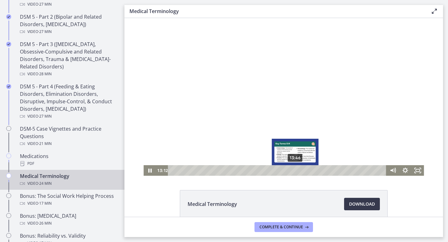
click at [296, 171] on div "13:46" at bounding box center [278, 170] width 211 height 11
click at [302, 171] on div "14:32" at bounding box center [278, 170] width 211 height 11
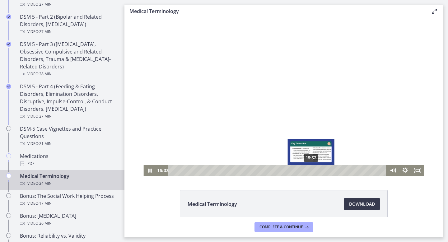
click at [312, 172] on div "15:33" at bounding box center [278, 170] width 211 height 11
click at [316, 171] on div "16:02" at bounding box center [278, 170] width 211 height 11
click at [321, 171] on div "16:25" at bounding box center [278, 170] width 211 height 11
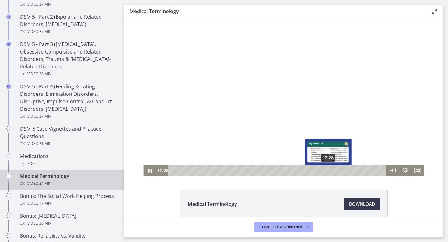
click at [329, 171] on div "17:28" at bounding box center [278, 170] width 211 height 11
click at [337, 171] on div "18:14" at bounding box center [278, 170] width 211 height 11
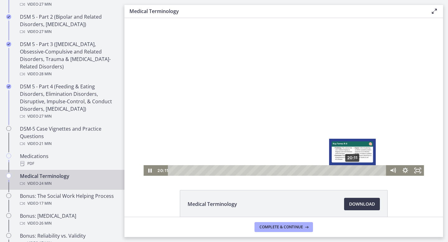
click at [353, 171] on div "20:11" at bounding box center [278, 170] width 211 height 11
click at [362, 169] on div "21:09" at bounding box center [278, 170] width 211 height 11
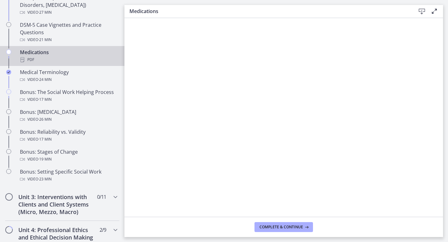
scroll to position [433, 0]
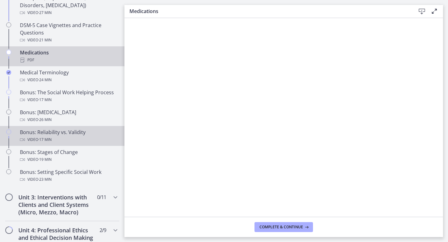
click at [51, 133] on div "Bonus: Reliability vs. Validity Video · 17 min" at bounding box center [68, 136] width 97 height 15
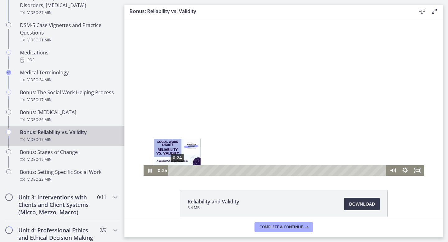
click at [177, 170] on div "0:24" at bounding box center [278, 170] width 211 height 11
click at [185, 171] on div "0:30" at bounding box center [278, 170] width 211 height 11
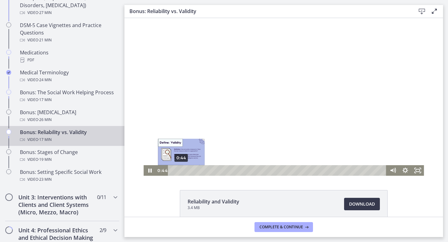
click at [181, 170] on div "0:44" at bounding box center [278, 170] width 211 height 11
click at [178, 170] on div "0:27" at bounding box center [278, 170] width 211 height 11
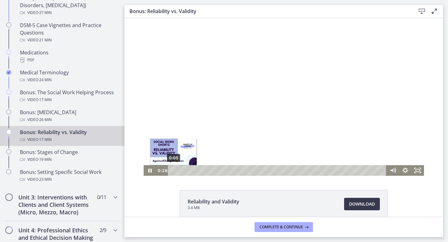
click at [173, 170] on div "0:05" at bounding box center [278, 170] width 211 height 11
click at [174, 170] on div "Playbar" at bounding box center [173, 170] width 3 height 3
click at [149, 171] on icon "Pause" at bounding box center [150, 170] width 4 height 5
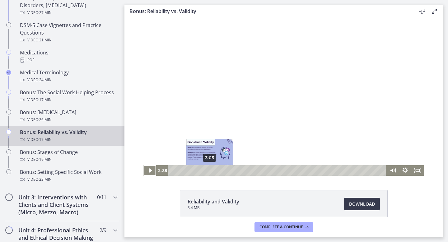
click at [210, 172] on div "3:05" at bounding box center [278, 170] width 211 height 11
click at [216, 172] on div "3:35" at bounding box center [278, 170] width 211 height 11
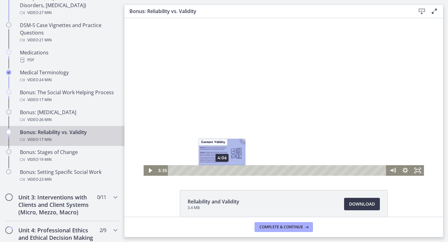
click at [222, 171] on div "4:06" at bounding box center [278, 170] width 211 height 11
click at [225, 171] on div "4:22" at bounding box center [278, 170] width 211 height 11
click at [228, 171] on div "4:37" at bounding box center [278, 170] width 211 height 11
click at [233, 171] on div "4:54" at bounding box center [278, 170] width 211 height 11
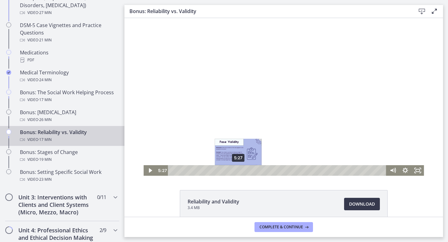
click at [238, 172] on div "5:27" at bounding box center [278, 170] width 211 height 11
click at [241, 172] on div "5:34" at bounding box center [278, 170] width 211 height 11
click at [245, 172] on div "6:01" at bounding box center [278, 170] width 211 height 11
click at [250, 172] on div "6:21" at bounding box center [278, 170] width 211 height 11
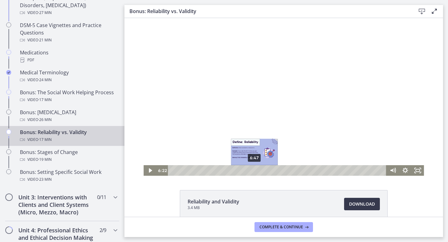
click at [255, 171] on div "6:47" at bounding box center [278, 170] width 211 height 11
click at [260, 170] on div "7:12" at bounding box center [278, 170] width 211 height 11
click at [265, 170] on div "7:40" at bounding box center [278, 170] width 211 height 11
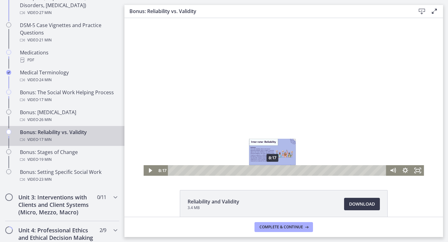
click at [273, 170] on div "8:17" at bounding box center [278, 170] width 211 height 11
click at [281, 170] on div "9:00" at bounding box center [278, 170] width 211 height 11
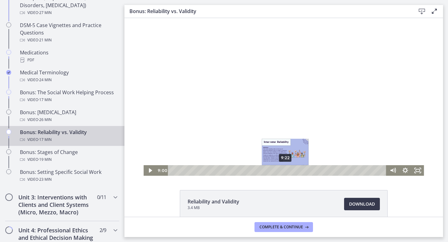
click at [292, 170] on div "9:22" at bounding box center [278, 170] width 211 height 11
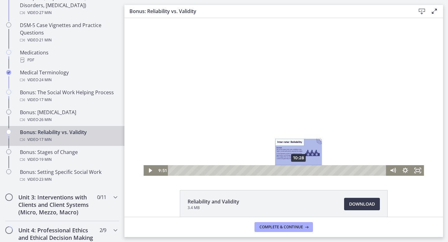
click at [300, 170] on div "10:28" at bounding box center [278, 170] width 211 height 11
click at [309, 170] on div "11:16" at bounding box center [278, 170] width 211 height 11
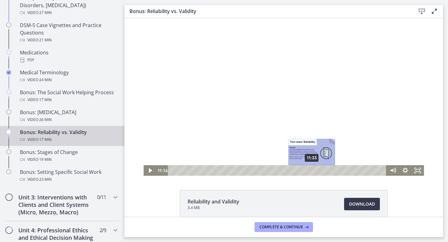
click at [317, 171] on div "11:33" at bounding box center [278, 170] width 211 height 11
click at [312, 172] on div "11:28" at bounding box center [278, 170] width 211 height 11
click at [305, 172] on div "10:57" at bounding box center [278, 170] width 211 height 11
click at [300, 171] on div "10:33" at bounding box center [278, 170] width 211 height 11
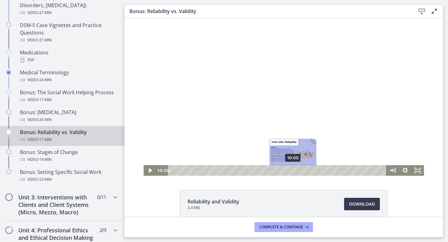
click at [293, 171] on div "10:00" at bounding box center [278, 170] width 211 height 11
click at [301, 170] on div "10:39" at bounding box center [278, 170] width 211 height 11
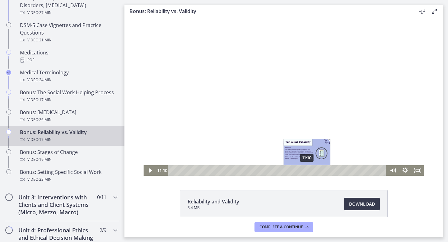
click at [307, 170] on div "11:10" at bounding box center [278, 170] width 211 height 11
click at [314, 170] on div "11:44" at bounding box center [278, 170] width 211 height 11
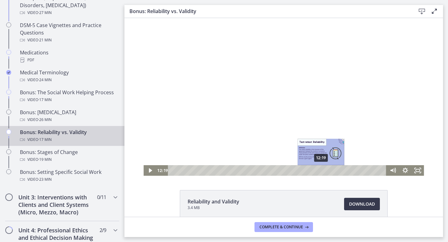
click at [321, 170] on div "12:19" at bounding box center [278, 170] width 211 height 11
click at [329, 170] on div "12:56" at bounding box center [278, 170] width 211 height 11
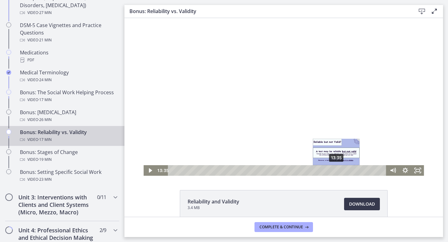
click at [337, 170] on div "13:35" at bounding box center [278, 170] width 211 height 11
click at [342, 169] on div "14:03" at bounding box center [278, 170] width 211 height 11
click at [349, 169] on div "14:32" at bounding box center [278, 170] width 211 height 11
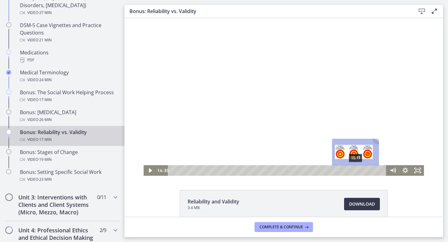
click at [356, 169] on div "15:11" at bounding box center [278, 170] width 211 height 11
click at [363, 170] on div "15:46" at bounding box center [278, 170] width 211 height 11
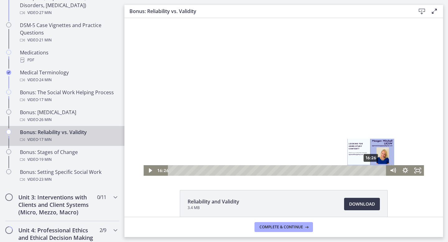
click at [371, 171] on div "16:26" at bounding box center [278, 170] width 211 height 11
click at [378, 171] on div "16:59" at bounding box center [278, 170] width 211 height 11
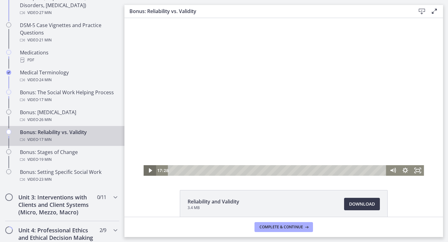
click at [150, 170] on icon "Play Video" at bounding box center [150, 170] width 3 height 4
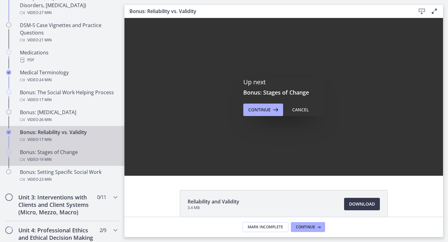
click at [88, 155] on div "Bonus: Stages of Change Video · 19 min" at bounding box center [68, 155] width 97 height 15
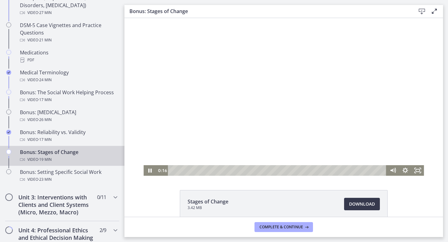
click at [176, 171] on div "Playbar" at bounding box center [278, 170] width 211 height 11
click at [181, 171] on div "Playbar" at bounding box center [278, 170] width 211 height 11
click at [148, 173] on icon "Pause" at bounding box center [149, 170] width 12 height 11
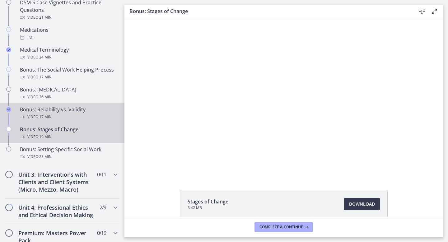
scroll to position [456, 0]
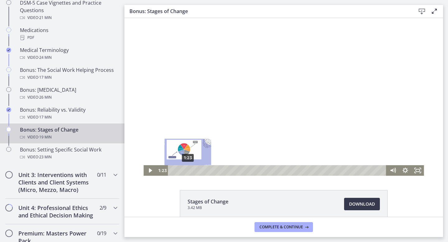
click at [188, 171] on div "1:23" at bounding box center [278, 170] width 211 height 11
click at [192, 170] on div "1:40" at bounding box center [278, 170] width 211 height 11
click at [197, 170] on div "2:04" at bounding box center [278, 170] width 211 height 11
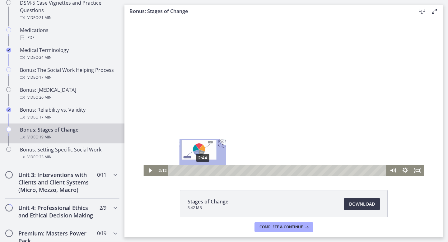
click at [203, 170] on div "2:44" at bounding box center [278, 170] width 211 height 11
click at [209, 170] on div "3:10" at bounding box center [278, 170] width 211 height 11
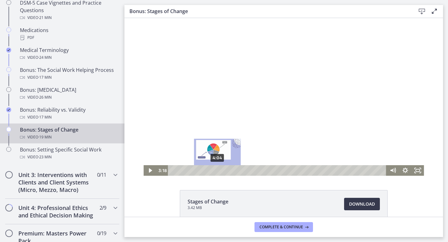
click at [218, 170] on div "4:04" at bounding box center [278, 170] width 211 height 11
click at [227, 171] on div "4:56" at bounding box center [278, 170] width 211 height 11
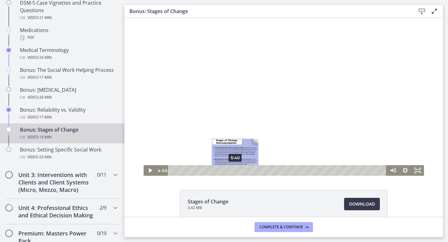
click at [236, 171] on div "5:40" at bounding box center [278, 170] width 211 height 11
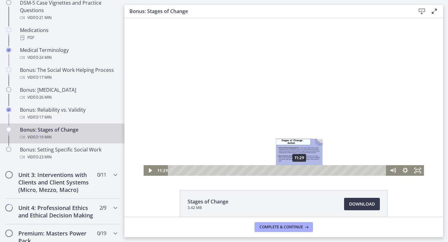
click at [300, 170] on div "11:29" at bounding box center [278, 170] width 211 height 11
click at [321, 170] on div "12:21" at bounding box center [278, 170] width 211 height 11
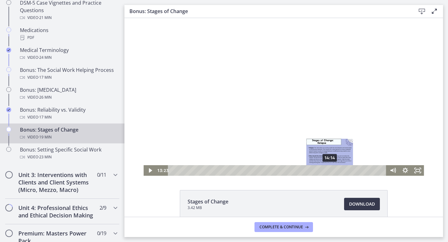
click at [331, 170] on div "14:14" at bounding box center [278, 170] width 211 height 11
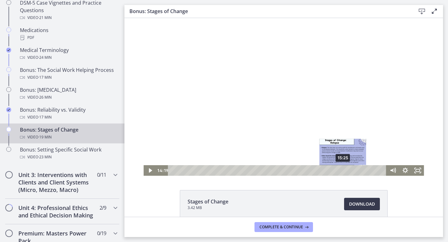
click at [345, 169] on div "15:25" at bounding box center [278, 170] width 211 height 11
click at [350, 170] on div "16:02" at bounding box center [278, 170] width 211 height 11
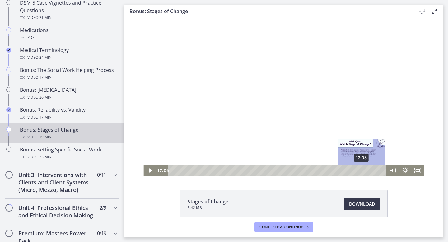
click at [362, 170] on div "17:06" at bounding box center [278, 170] width 211 height 11
click at [368, 170] on div "17:36" at bounding box center [278, 170] width 211 height 11
click at [373, 170] on div "18:03" at bounding box center [278, 170] width 211 height 11
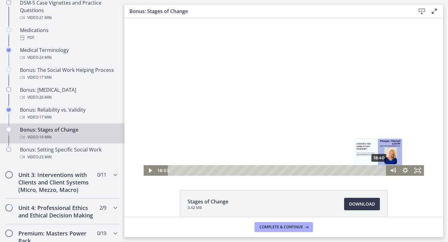
click at [380, 169] on div "18:40" at bounding box center [278, 170] width 211 height 11
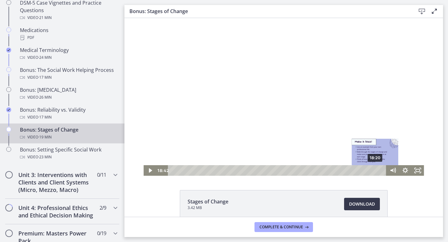
click at [376, 170] on div "18:20" at bounding box center [278, 170] width 211 height 11
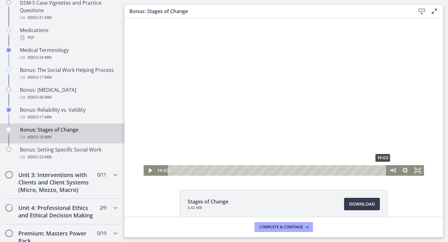
click at [396, 171] on div "19:03 19:03" at bounding box center [283, 170] width 280 height 11
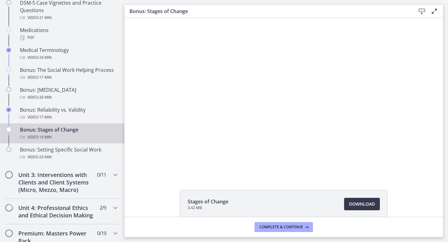
click at [145, 171] on icon "Play Video" at bounding box center [150, 170] width 12 height 11
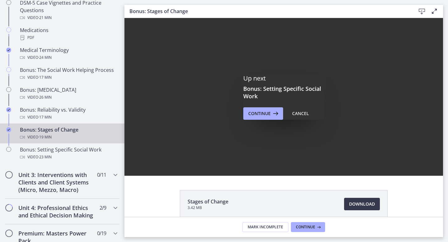
scroll to position [0, 0]
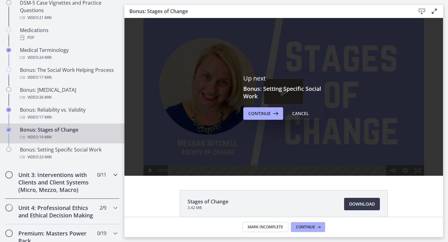
click at [58, 172] on h2 "Unit 3: Interventions with Clients and Client Systems (Micro, Mezzo, Macro)" at bounding box center [56, 182] width 76 height 22
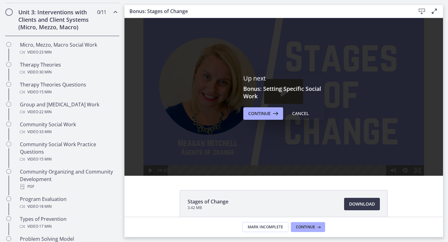
scroll to position [237, 0]
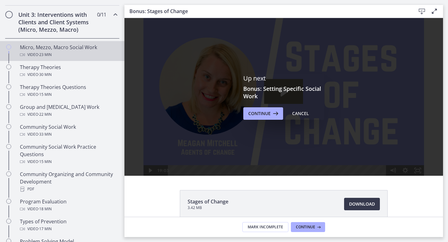
click at [89, 51] on div "Video · 23 min" at bounding box center [68, 54] width 97 height 7
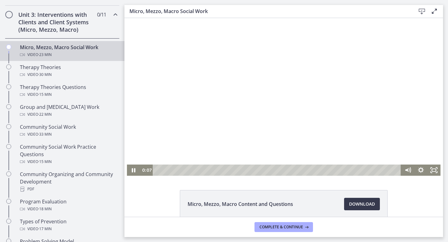
click at [166, 171] on div "Playbar" at bounding box center [277, 170] width 241 height 11
click at [177, 171] on div "1:39" at bounding box center [277, 170] width 241 height 11
click at [187, 171] on div "2:47" at bounding box center [277, 170] width 241 height 11
click at [207, 171] on div "4:37" at bounding box center [277, 170] width 241 height 11
click at [226, 171] on div "6:22" at bounding box center [277, 170] width 241 height 11
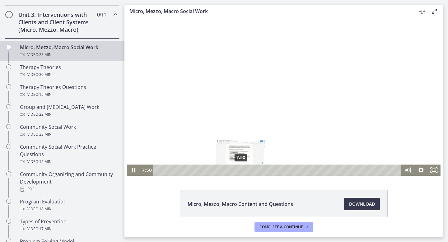
click at [241, 171] on div "7:50" at bounding box center [277, 170] width 241 height 11
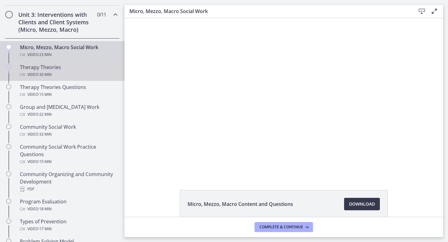
click at [40, 74] on span "· 30 min" at bounding box center [44, 74] width 13 height 7
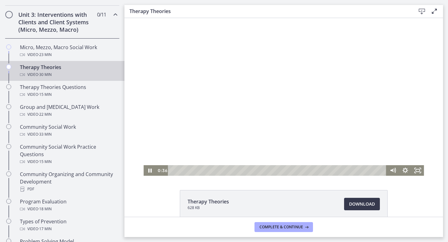
click at [177, 170] on div "Playbar" at bounding box center [278, 170] width 211 height 11
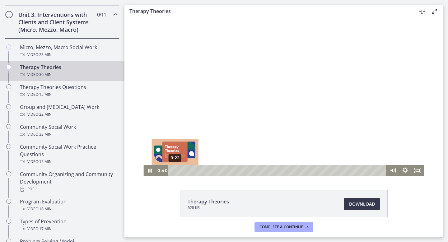
click at [176, 170] on div "Playbar" at bounding box center [177, 170] width 3 height 3
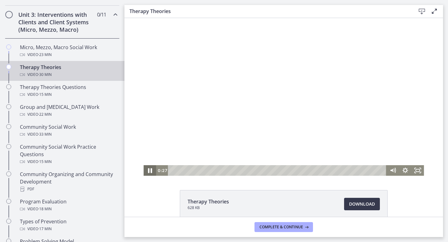
click at [151, 170] on icon "Pause" at bounding box center [150, 170] width 4 height 5
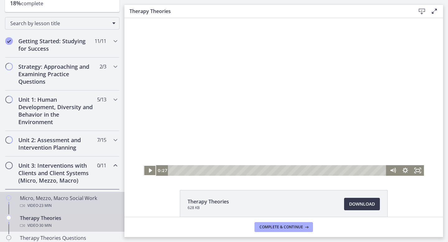
scroll to position [99, 0]
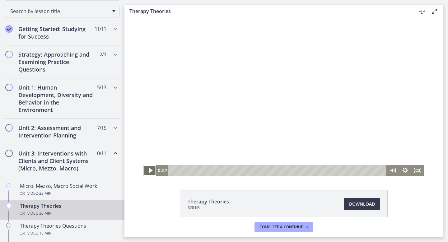
click at [150, 171] on icon "Play Video" at bounding box center [150, 170] width 4 height 5
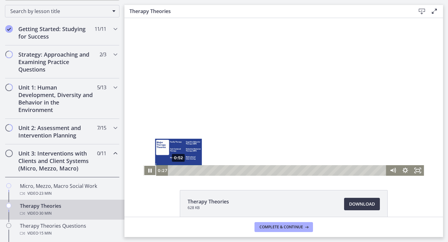
click at [179, 170] on div "0:52" at bounding box center [278, 170] width 211 height 11
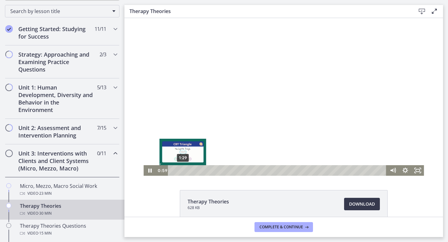
click at [183, 170] on div "1:29" at bounding box center [278, 170] width 211 height 11
click at [187, 171] on div "2:03" at bounding box center [278, 170] width 211 height 11
click at [190, 171] on div "2:29" at bounding box center [278, 170] width 211 height 11
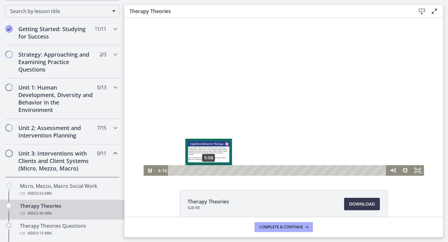
click at [209, 171] on div "5:08" at bounding box center [278, 170] width 211 height 11
click at [214, 171] on div "5:48" at bounding box center [278, 170] width 211 height 11
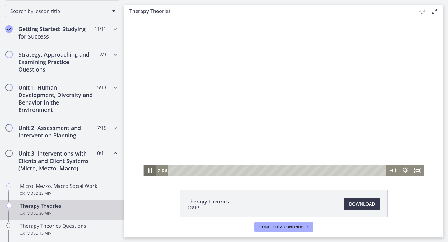
click at [150, 172] on icon "Pause" at bounding box center [150, 170] width 4 height 5
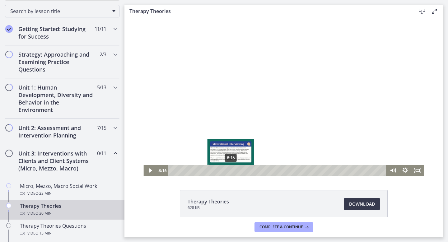
click at [231, 170] on div "8:16" at bounding box center [278, 170] width 211 height 11
click at [237, 171] on div "9:04" at bounding box center [278, 170] width 211 height 11
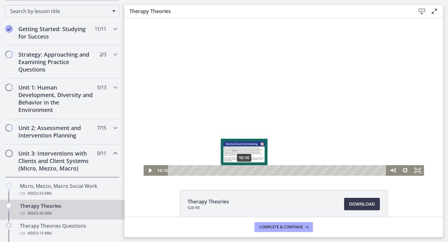
click at [244, 171] on div "10:10" at bounding box center [278, 170] width 211 height 11
click at [251, 171] on div "11:03" at bounding box center [278, 170] width 211 height 11
click at [254, 171] on div "11:21" at bounding box center [278, 170] width 211 height 11
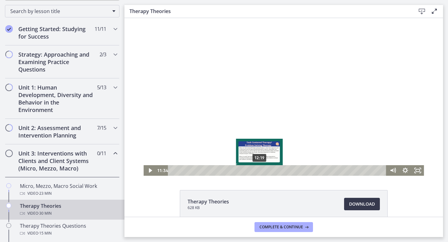
click at [260, 171] on div "12:19" at bounding box center [278, 170] width 211 height 11
click at [267, 171] on div "13:23" at bounding box center [278, 170] width 211 height 11
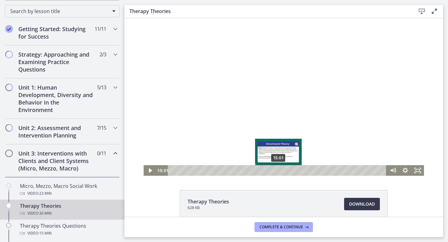
click at [279, 171] on div "15:01" at bounding box center [278, 170] width 211 height 11
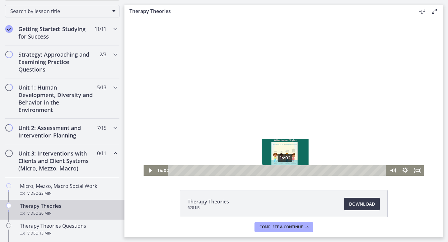
click at [286, 172] on div "16:02" at bounding box center [278, 170] width 211 height 11
click at [293, 170] on div "17:00" at bounding box center [278, 170] width 211 height 11
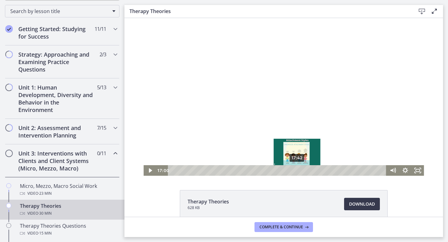
click at [298, 170] on div "17:42" at bounding box center [278, 170] width 211 height 11
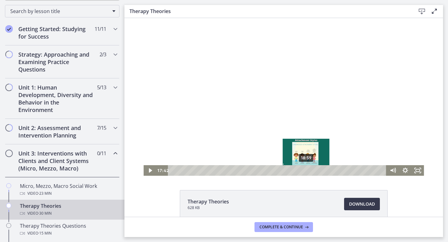
click at [307, 170] on div "18:59" at bounding box center [278, 170] width 211 height 11
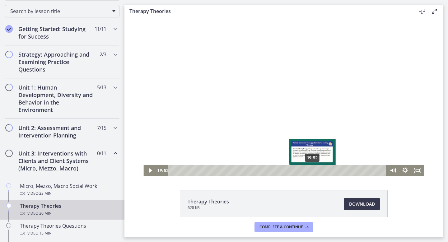
click at [313, 169] on div "19:52" at bounding box center [278, 170] width 211 height 11
click at [311, 170] on div "19:33" at bounding box center [278, 170] width 211 height 11
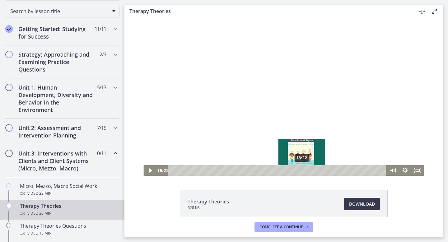
click at [302, 170] on div "18:22" at bounding box center [278, 170] width 211 height 11
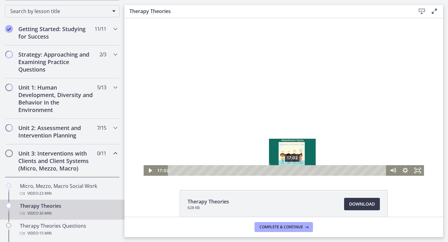
click at [293, 170] on div "17:02" at bounding box center [278, 170] width 211 height 11
click at [285, 170] on div "16:17" at bounding box center [278, 170] width 211 height 11
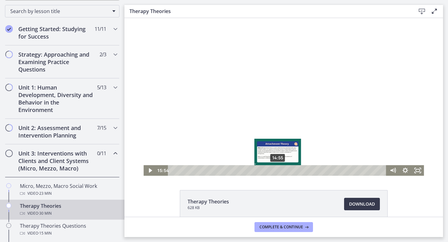
click at [278, 170] on div "14:55" at bounding box center [278, 170] width 211 height 11
click at [271, 169] on div "14:42" at bounding box center [278, 170] width 211 height 11
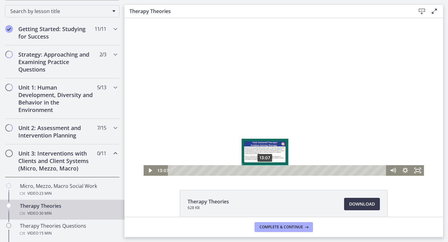
click at [265, 171] on div "13:07" at bounding box center [278, 170] width 211 height 11
click at [259, 171] on div "12:17" at bounding box center [278, 170] width 211 height 11
click at [250, 170] on div "11:50" at bounding box center [278, 170] width 211 height 11
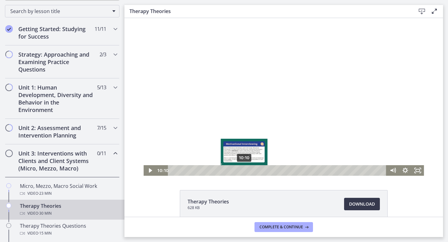
click at [244, 170] on div "10:10" at bounding box center [278, 170] width 211 height 11
click at [250, 170] on div "10:49" at bounding box center [278, 170] width 211 height 11
click at [244, 169] on div "10:10" at bounding box center [278, 170] width 211 height 11
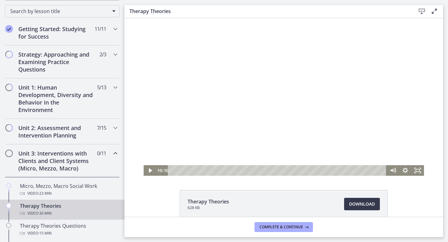
click at [143, 166] on div "Click for sound @keyframes VOLUME_SMALL_WAVE_FLASH { 0% { opacity: 0; } 33% { o…" at bounding box center [283, 97] width 319 height 158
click at [147, 167] on icon "Play Video" at bounding box center [150, 170] width 15 height 13
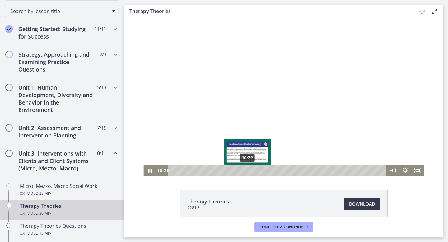
click at [248, 171] on div "10:39" at bounding box center [278, 170] width 211 height 11
click at [251, 171] on div "11:11" at bounding box center [278, 170] width 211 height 11
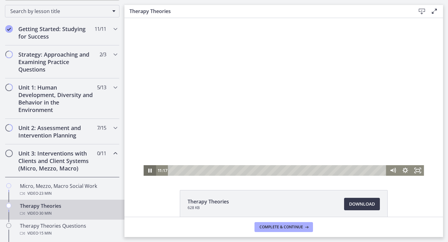
click at [150, 174] on icon "Pause" at bounding box center [149, 170] width 12 height 11
click at [151, 168] on icon "Play Video" at bounding box center [150, 170] width 12 height 11
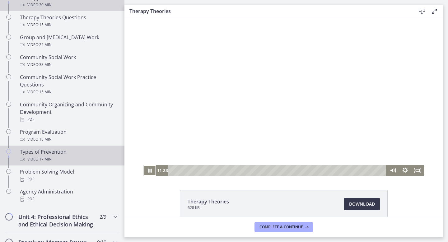
scroll to position [300, 0]
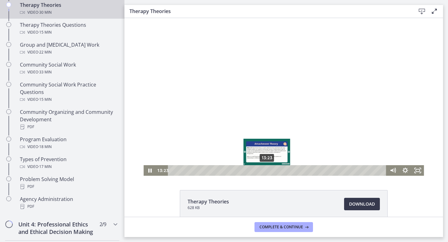
click at [267, 171] on div "13:23" at bounding box center [278, 170] width 211 height 11
click at [274, 171] on div "14:16" at bounding box center [278, 170] width 211 height 11
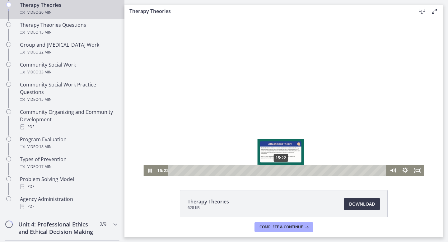
click at [281, 171] on div "15:22" at bounding box center [278, 170] width 211 height 11
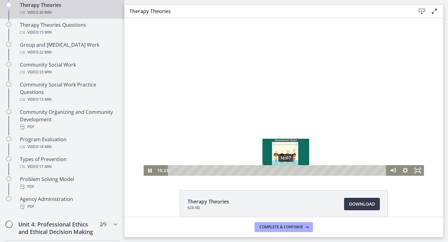
click at [288, 171] on div "16:07" at bounding box center [278, 170] width 211 height 11
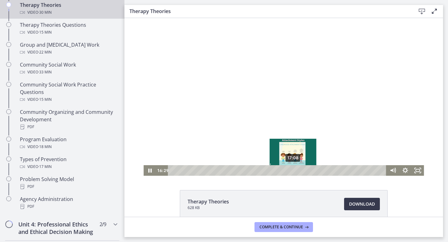
click at [293, 171] on div "17:08" at bounding box center [278, 170] width 211 height 11
click at [298, 171] on div "17:42" at bounding box center [278, 170] width 211 height 11
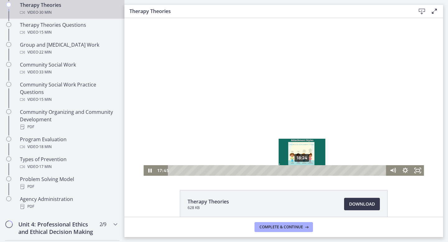
click at [303, 171] on div "18:24" at bounding box center [278, 170] width 211 height 11
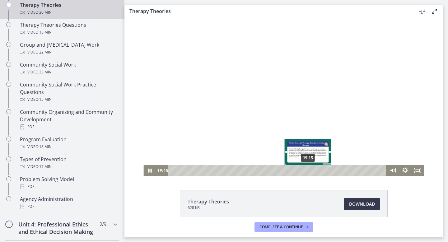
click at [308, 171] on div "19:15" at bounding box center [278, 170] width 211 height 11
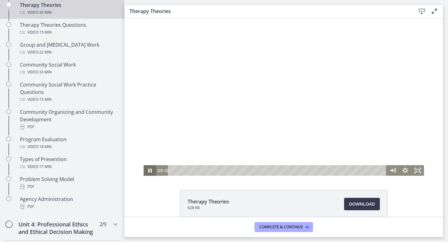
click at [152, 170] on icon "Pause" at bounding box center [149, 170] width 12 height 11
click at [148, 168] on icon "Play Video" at bounding box center [150, 170] width 12 height 11
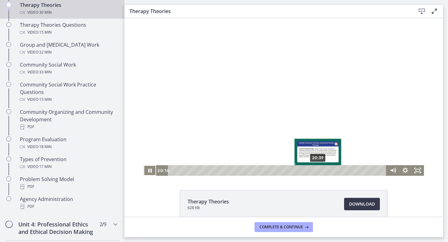
click at [318, 171] on div "20:39" at bounding box center [278, 170] width 211 height 11
click at [325, 171] on div "21:30" at bounding box center [278, 170] width 211 height 11
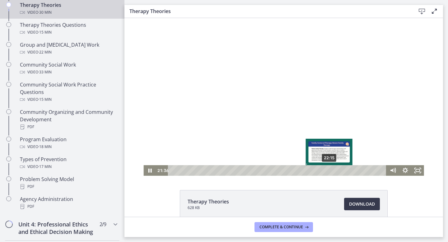
click at [330, 170] on div "22:15" at bounding box center [278, 170] width 211 height 11
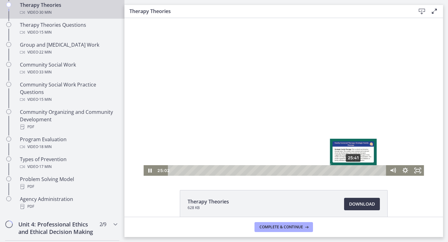
click at [354, 172] on div "25:41" at bounding box center [278, 170] width 211 height 11
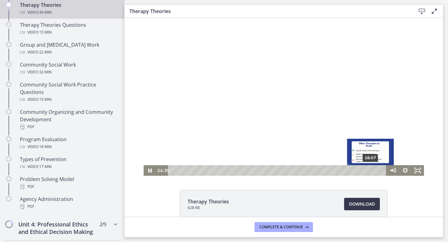
click at [371, 172] on div "28:07" at bounding box center [278, 170] width 211 height 11
click at [379, 170] on div "29:15" at bounding box center [278, 170] width 211 height 11
click at [382, 170] on div "29:39" at bounding box center [278, 170] width 211 height 11
drag, startPoint x: 382, startPoint y: 170, endPoint x: 395, endPoint y: 170, distance: 13.1
click at [395, 170] on div "29:54 29:54" at bounding box center [283, 170] width 280 height 11
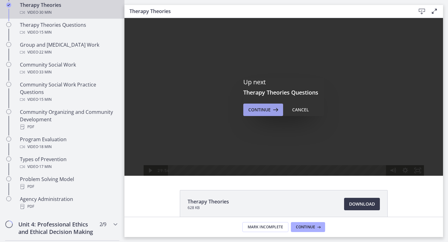
click at [256, 107] on span "Continue" at bounding box center [259, 109] width 22 height 7
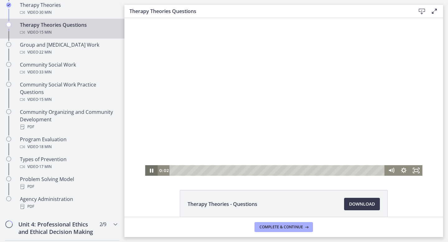
click at [150, 173] on icon "Pause" at bounding box center [151, 170] width 12 height 11
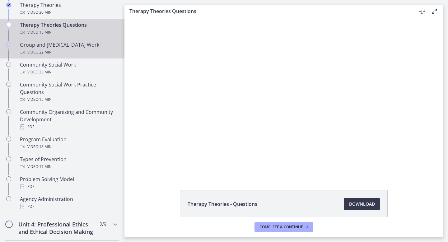
click at [62, 50] on div "Video · 22 min" at bounding box center [68, 52] width 97 height 7
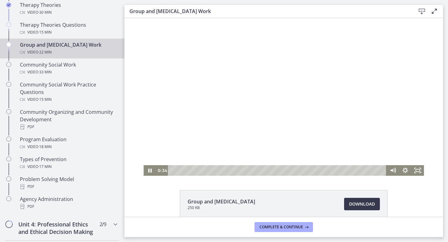
click at [178, 171] on div "Playbar" at bounding box center [278, 170] width 211 height 11
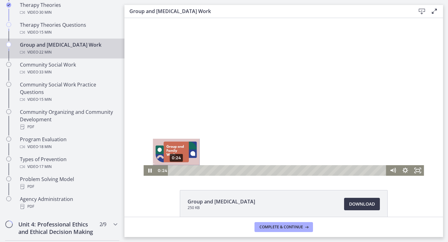
click at [176, 170] on div "0:24" at bounding box center [278, 170] width 211 height 11
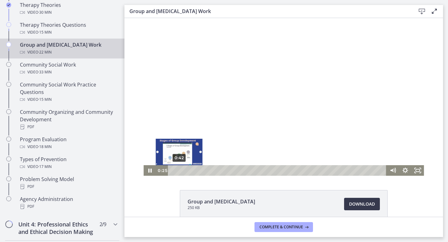
click at [180, 170] on div "0:42" at bounding box center [278, 170] width 211 height 11
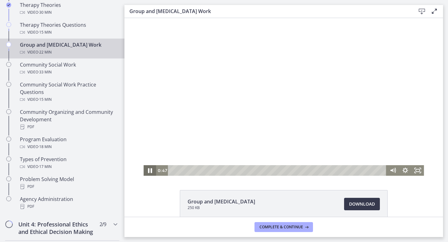
click at [148, 172] on icon "Pause" at bounding box center [150, 170] width 4 height 5
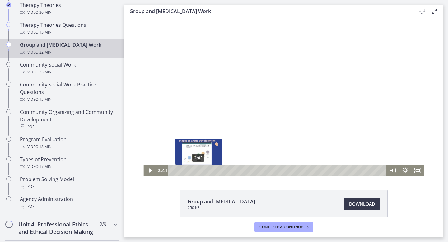
click at [199, 172] on div "2:41" at bounding box center [278, 170] width 211 height 11
click at [196, 171] on div "2:24" at bounding box center [278, 170] width 211 height 11
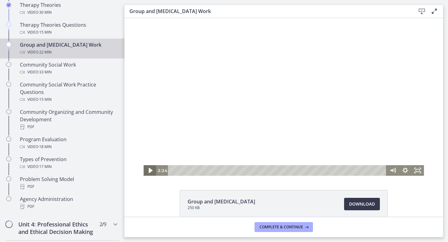
click at [148, 171] on icon "Play Video" at bounding box center [150, 170] width 15 height 13
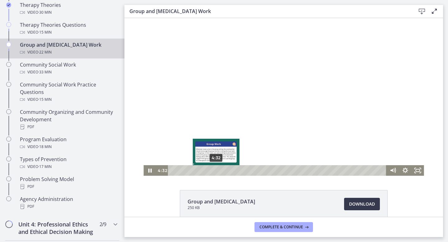
click at [216, 172] on div "4:32" at bounding box center [278, 170] width 211 height 11
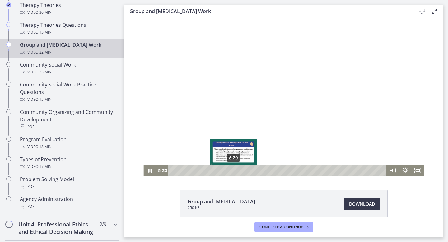
click at [233, 171] on div "6:20" at bounding box center [278, 170] width 211 height 11
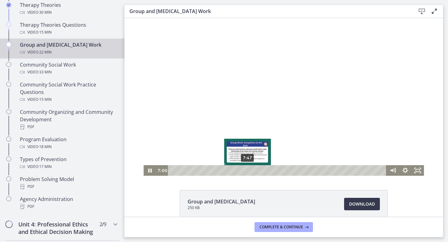
click at [248, 170] on div "7:47" at bounding box center [278, 170] width 211 height 11
click at [259, 170] on div "8:20" at bounding box center [278, 170] width 211 height 11
click at [256, 171] on div "8:39" at bounding box center [278, 170] width 211 height 11
click at [251, 171] on div "8:10" at bounding box center [278, 170] width 211 height 11
click at [248, 171] on div "7:51" at bounding box center [278, 170] width 211 height 11
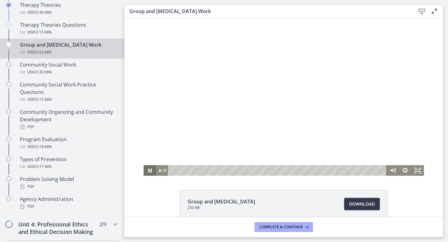
click at [149, 169] on icon "Pause" at bounding box center [149, 171] width 3 height 4
click at [148, 169] on icon "Play Video" at bounding box center [150, 170] width 12 height 11
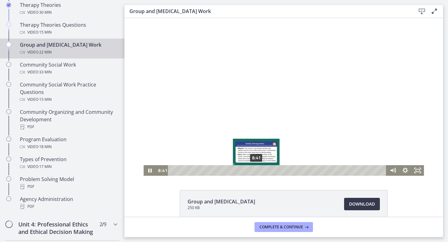
click at [256, 171] on div "8:41" at bounding box center [278, 170] width 211 height 11
click at [261, 171] on div "9:12" at bounding box center [278, 170] width 211 height 11
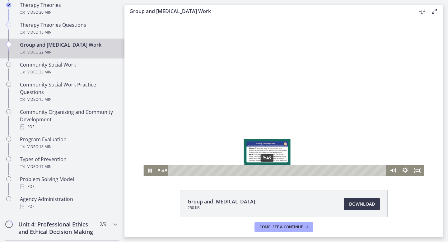
click at [267, 171] on div "9:49" at bounding box center [278, 170] width 211 height 11
click at [276, 171] on div "10:41" at bounding box center [278, 170] width 211 height 11
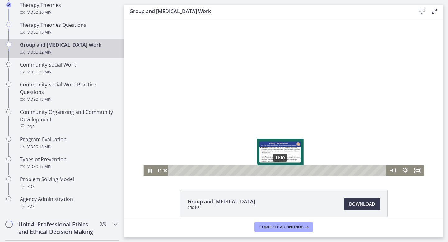
click at [280, 171] on div "11:10" at bounding box center [278, 170] width 211 height 11
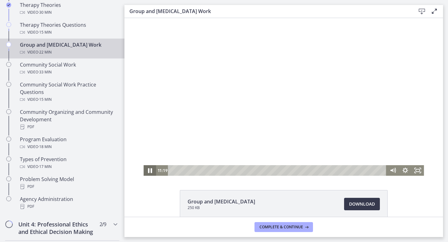
click at [149, 171] on icon "Pause" at bounding box center [150, 170] width 4 height 5
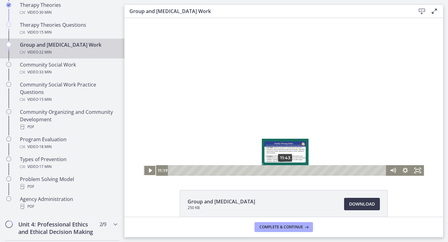
click at [285, 172] on div "11:43" at bounding box center [278, 170] width 211 height 11
click at [289, 172] on div "12:02" at bounding box center [278, 170] width 211 height 11
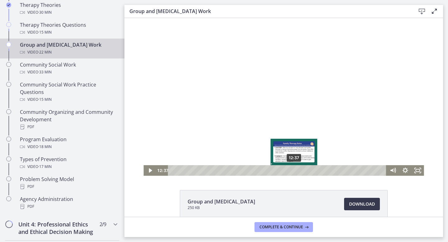
click at [294, 172] on div "12:37" at bounding box center [278, 170] width 211 height 11
click at [298, 172] on div "13:02" at bounding box center [278, 170] width 211 height 11
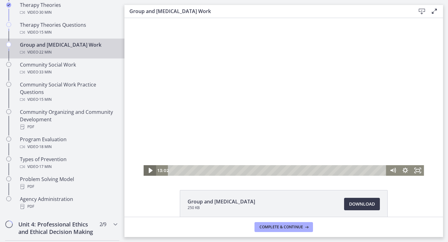
click at [148, 169] on icon "Play Video" at bounding box center [150, 170] width 4 height 5
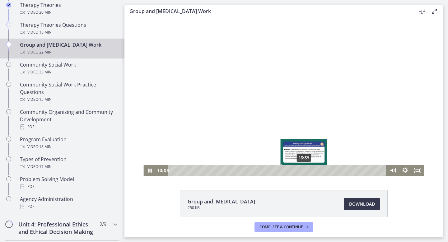
click at [304, 171] on div "13:39" at bounding box center [278, 170] width 211 height 11
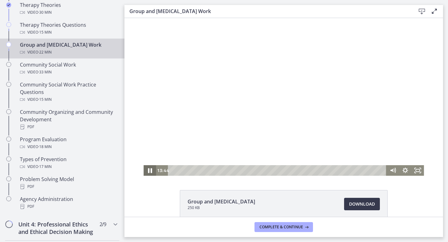
click at [148, 173] on icon "Pause" at bounding box center [149, 170] width 15 height 13
click at [148, 172] on icon "Play Video" at bounding box center [150, 170] width 15 height 13
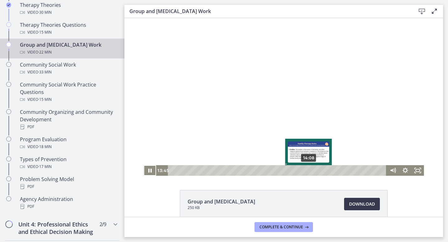
click at [309, 171] on div "14:08" at bounding box center [278, 170] width 211 height 11
click at [313, 171] on div "14:33" at bounding box center [278, 170] width 211 height 11
click at [317, 171] on div "14:58" at bounding box center [278, 170] width 211 height 11
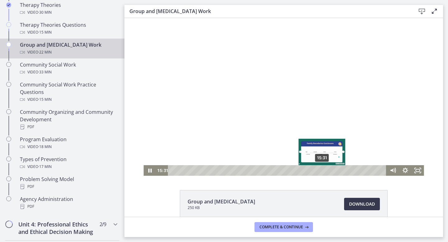
click at [322, 171] on div "15:31" at bounding box center [278, 170] width 211 height 11
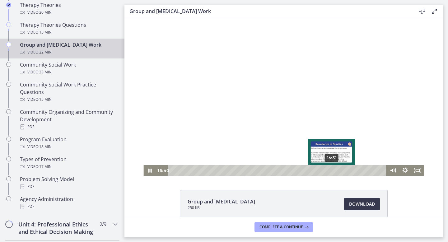
click at [332, 171] on div "16:31" at bounding box center [278, 170] width 211 height 11
click at [340, 171] on div "17:19" at bounding box center [278, 170] width 211 height 11
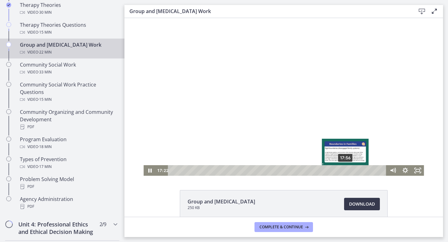
click at [346, 171] on div "17:56" at bounding box center [278, 170] width 211 height 11
click at [344, 171] on div "17:42" at bounding box center [278, 170] width 211 height 11
click at [339, 170] on div "17:11" at bounding box center [278, 170] width 211 height 11
click at [334, 170] on div "16:40" at bounding box center [278, 170] width 211 height 11
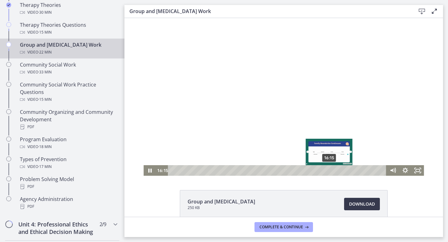
click at [330, 170] on div "16:15" at bounding box center [278, 170] width 211 height 11
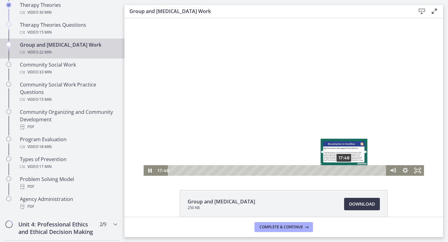
click at [345, 171] on div "17:48" at bounding box center [278, 170] width 211 height 11
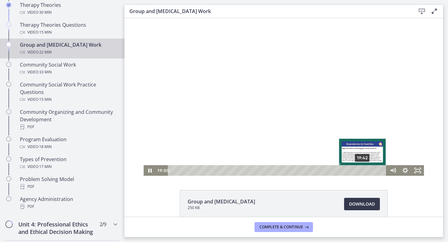
click at [363, 171] on div "19:42" at bounding box center [278, 170] width 211 height 11
click at [368, 171] on div "20:11" at bounding box center [278, 170] width 211 height 11
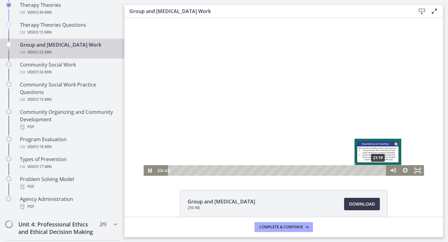
click at [379, 170] on div "21:19" at bounding box center [278, 170] width 211 height 11
click at [381, 170] on div "21:34" at bounding box center [278, 170] width 211 height 11
click at [384, 170] on div "21:46" at bounding box center [278, 170] width 211 height 11
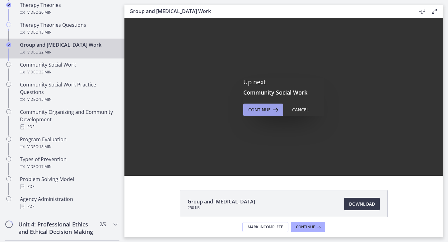
click at [254, 110] on span "Continue" at bounding box center [259, 109] width 22 height 7
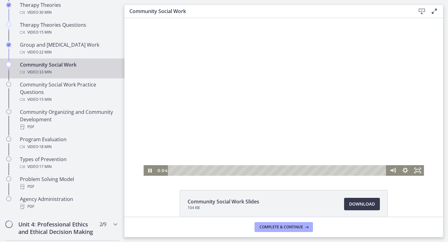
click at [178, 170] on div "Playbar" at bounding box center [278, 170] width 211 height 11
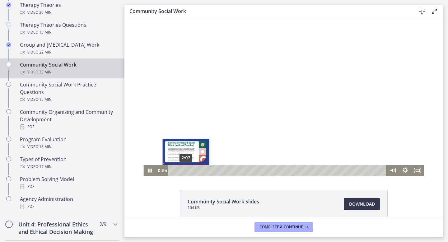
click at [186, 170] on div "2:07" at bounding box center [278, 170] width 211 height 11
click at [191, 171] on div "2:56" at bounding box center [278, 170] width 211 height 11
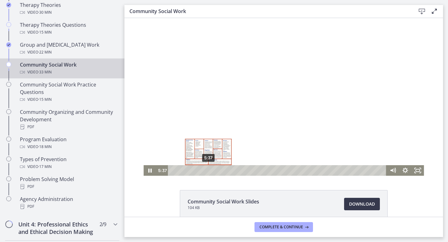
click at [209, 172] on div "5:37" at bounding box center [278, 170] width 211 height 11
click at [216, 172] on div "6:44" at bounding box center [278, 170] width 211 height 11
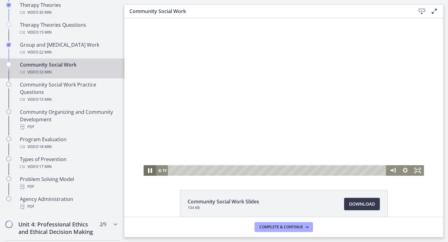
click at [152, 171] on icon "Pause" at bounding box center [150, 170] width 4 height 5
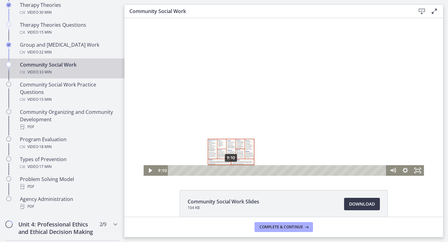
click at [231, 172] on div "9:10" at bounding box center [278, 170] width 211 height 11
click at [236, 172] on div "9:53" at bounding box center [278, 170] width 211 height 11
click at [240, 172] on div "10:14" at bounding box center [278, 170] width 211 height 11
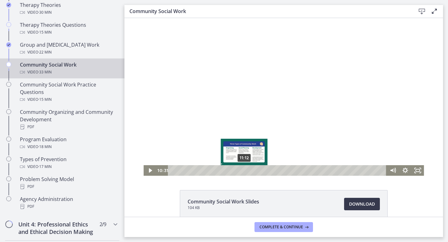
click at [246, 172] on div "11:12" at bounding box center [278, 170] width 211 height 11
click at [254, 171] on div "12:40" at bounding box center [278, 170] width 211 height 11
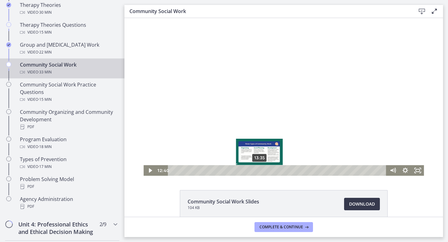
click at [260, 171] on div "13:35" at bounding box center [278, 170] width 211 height 11
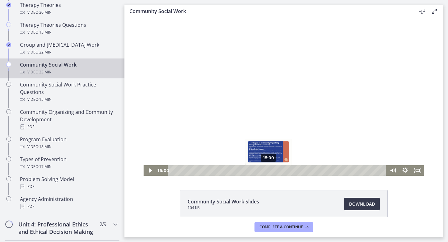
click at [269, 171] on div "15:00" at bounding box center [278, 170] width 211 height 11
click at [275, 171] on div "15:58" at bounding box center [278, 170] width 211 height 11
click at [281, 171] on div "16:59" at bounding box center [278, 170] width 211 height 11
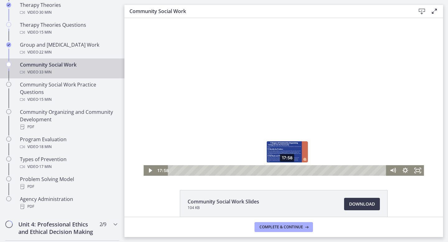
click at [288, 171] on div "17:58" at bounding box center [278, 170] width 211 height 11
click at [292, 171] on div "18:24" at bounding box center [278, 170] width 211 height 11
click at [298, 171] on div "19:34" at bounding box center [278, 170] width 211 height 11
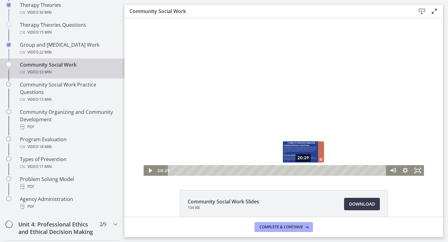
click at [304, 169] on div "20:29" at bounding box center [278, 170] width 211 height 11
click at [315, 169] on div "22:17" at bounding box center [278, 170] width 211 height 11
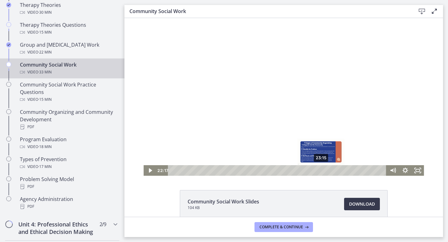
click at [321, 171] on div "23:15" at bounding box center [278, 170] width 211 height 11
click at [333, 171] on div "25:00" at bounding box center [278, 170] width 211 height 11
click at [329, 171] on div "24:23" at bounding box center [278, 170] width 211 height 11
click at [334, 170] on div "25:15" at bounding box center [278, 170] width 211 height 11
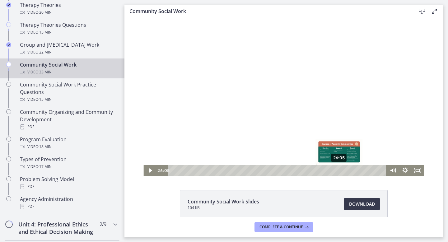
click at [340, 170] on div "26:05" at bounding box center [278, 170] width 211 height 11
click at [343, 170] on div "26:37" at bounding box center [278, 170] width 211 height 11
click at [346, 170] on div "27:09" at bounding box center [278, 170] width 211 height 11
click at [351, 170] on div "27:55" at bounding box center [278, 170] width 211 height 11
click at [357, 170] on div "28:39" at bounding box center [278, 170] width 211 height 11
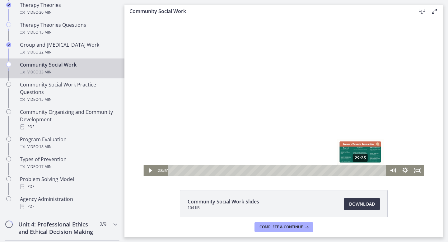
click at [361, 171] on div "29:23" at bounding box center [278, 170] width 211 height 11
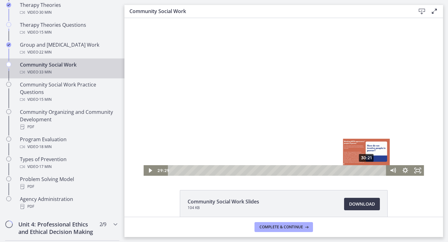
click at [367, 171] on div "30:21" at bounding box center [278, 170] width 211 height 11
click at [376, 170] on div "31:43" at bounding box center [278, 170] width 211 height 11
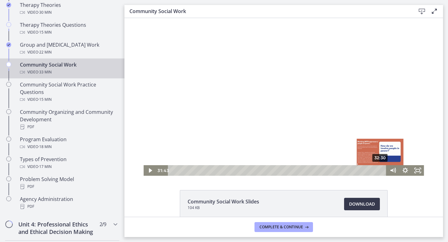
click at [381, 171] on div "32:30" at bounding box center [278, 170] width 211 height 11
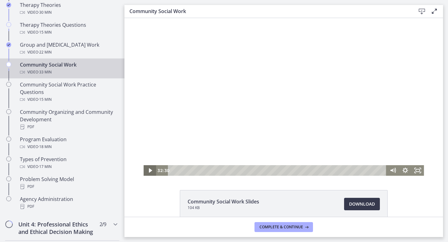
click at [150, 174] on icon "Play Video" at bounding box center [150, 170] width 12 height 11
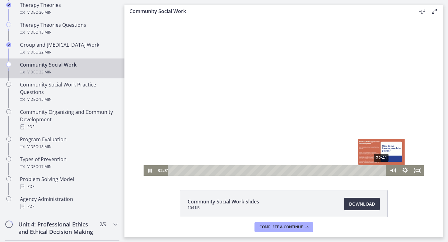
click at [382, 171] on div "32:41" at bounding box center [278, 170] width 211 height 11
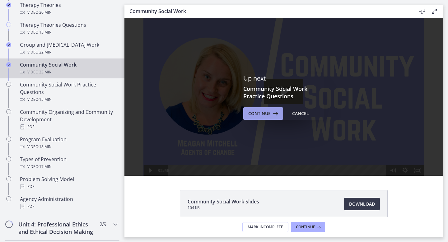
click at [251, 117] on span "Continue" at bounding box center [259, 113] width 22 height 7
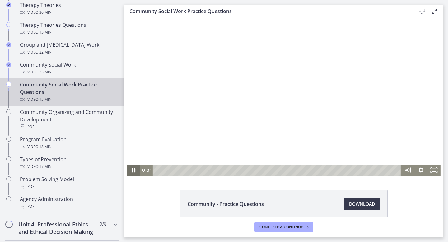
click at [135, 169] on icon "Pause" at bounding box center [133, 170] width 13 height 11
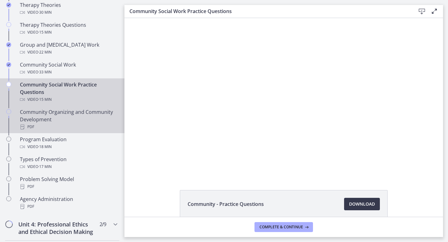
click at [61, 125] on div "PDF" at bounding box center [68, 126] width 97 height 7
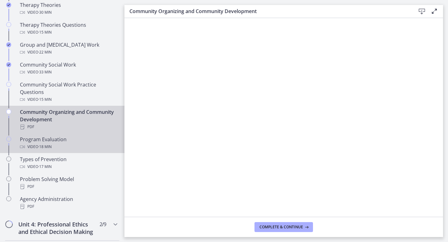
click at [65, 136] on div "Program Evaluation Video · 18 min" at bounding box center [68, 143] width 97 height 15
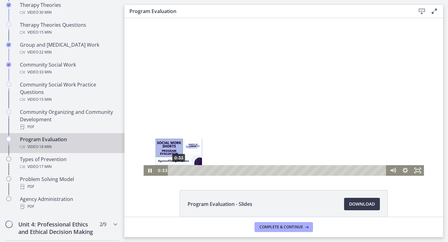
click at [179, 171] on div "0:33" at bounding box center [278, 170] width 211 height 11
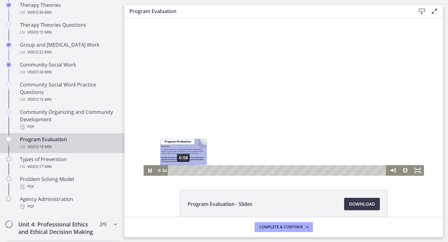
click at [184, 171] on div "0:58" at bounding box center [278, 170] width 211 height 11
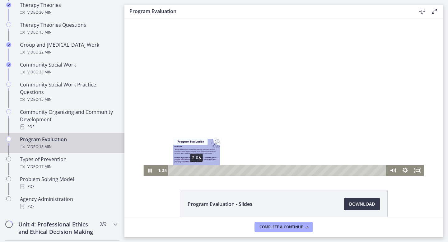
click at [197, 171] on div "2:06" at bounding box center [278, 170] width 211 height 11
click at [206, 171] on div "2:48" at bounding box center [278, 170] width 211 height 11
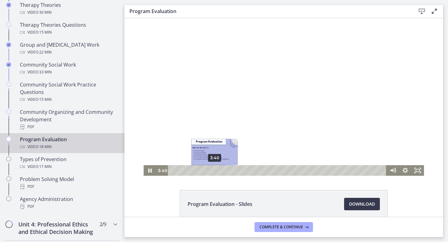
click at [215, 170] on div "3:40" at bounding box center [278, 170] width 211 height 11
click at [223, 171] on div "4:24" at bounding box center [278, 170] width 211 height 11
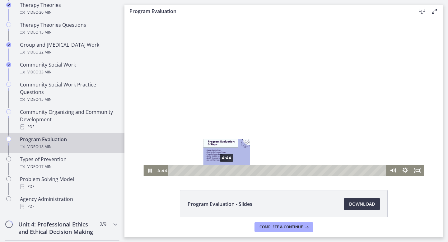
click at [227, 171] on div "4:44" at bounding box center [278, 170] width 211 height 11
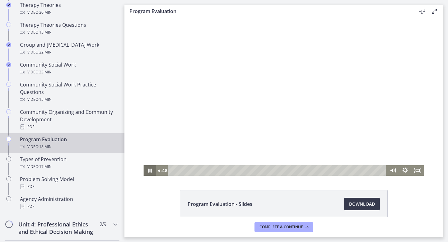
click at [153, 169] on icon "Pause" at bounding box center [149, 170] width 12 height 11
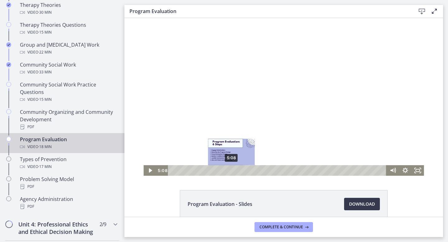
click at [232, 171] on div "5:08" at bounding box center [278, 170] width 211 height 11
click at [237, 171] on div "5:39" at bounding box center [278, 170] width 211 height 11
click at [241, 170] on div "5:57" at bounding box center [278, 170] width 211 height 11
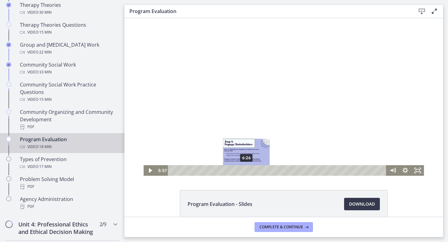
click at [247, 170] on div "6:26" at bounding box center [278, 170] width 211 height 11
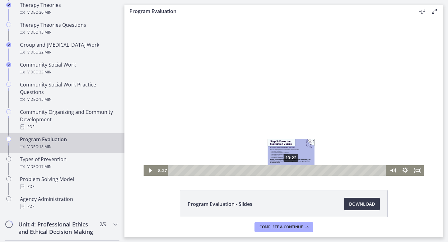
click at [292, 169] on div "10:22" at bounding box center [278, 170] width 211 height 11
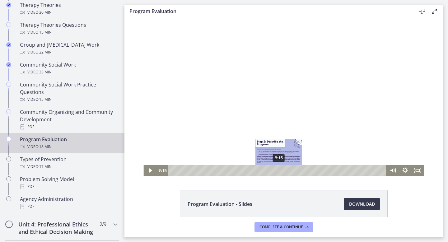
click at [279, 170] on div "9:15" at bounding box center [278, 170] width 211 height 11
click at [284, 171] on div "9:41" at bounding box center [278, 170] width 211 height 11
click at [291, 171] on div "10:17" at bounding box center [278, 170] width 211 height 11
